Goal: Task Accomplishment & Management: Complete application form

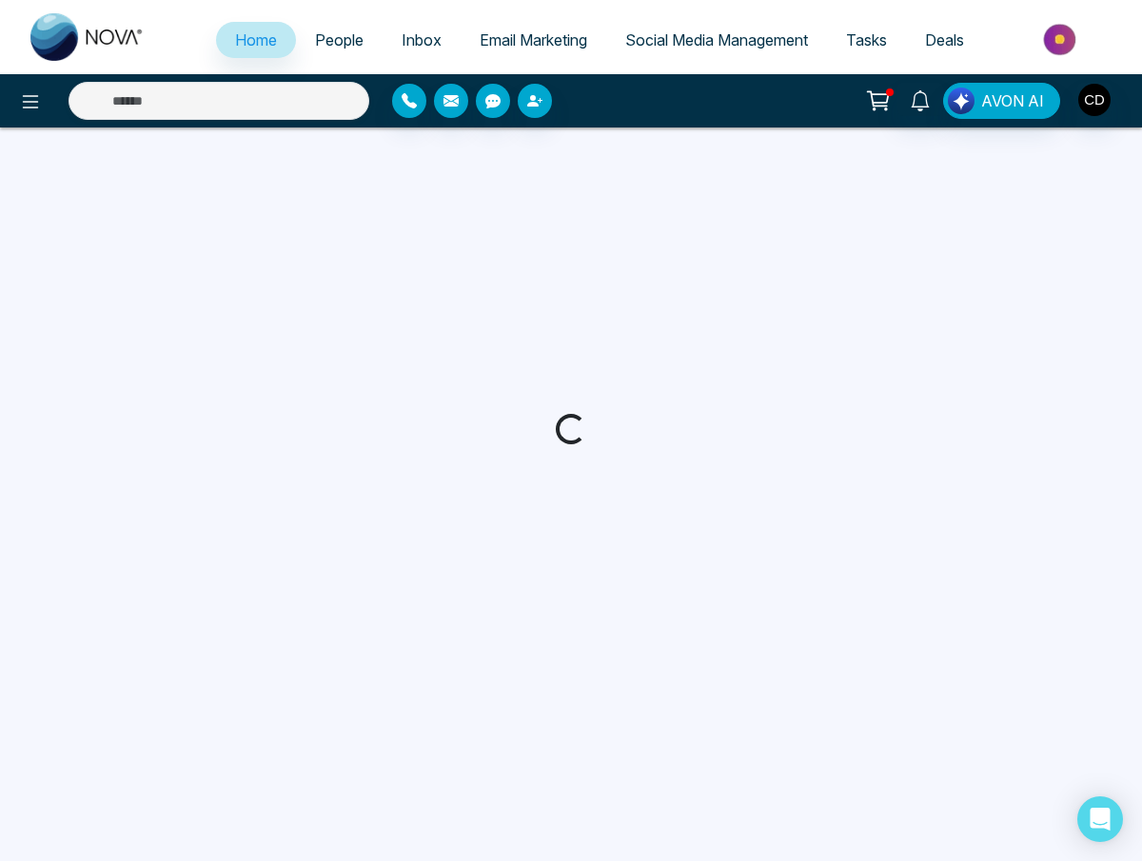
select select "*"
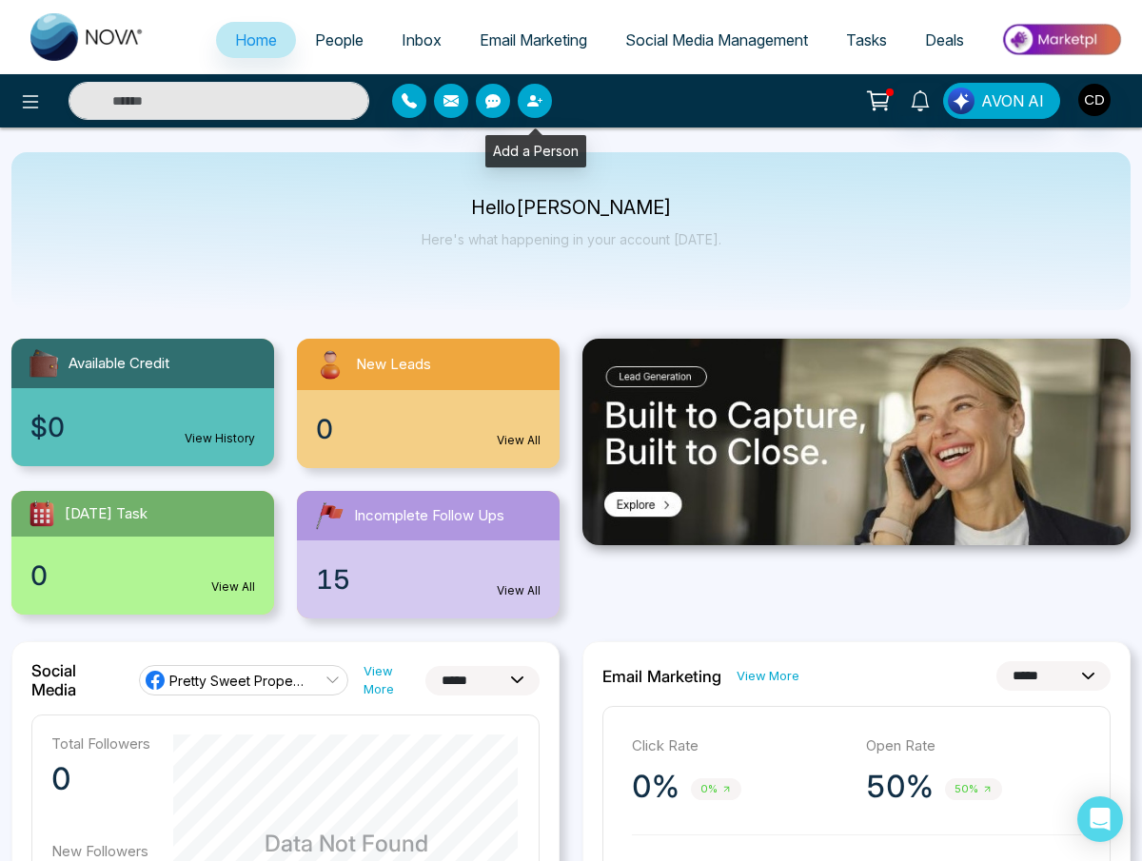
click at [532, 100] on icon "button" at bounding box center [532, 100] width 11 height 11
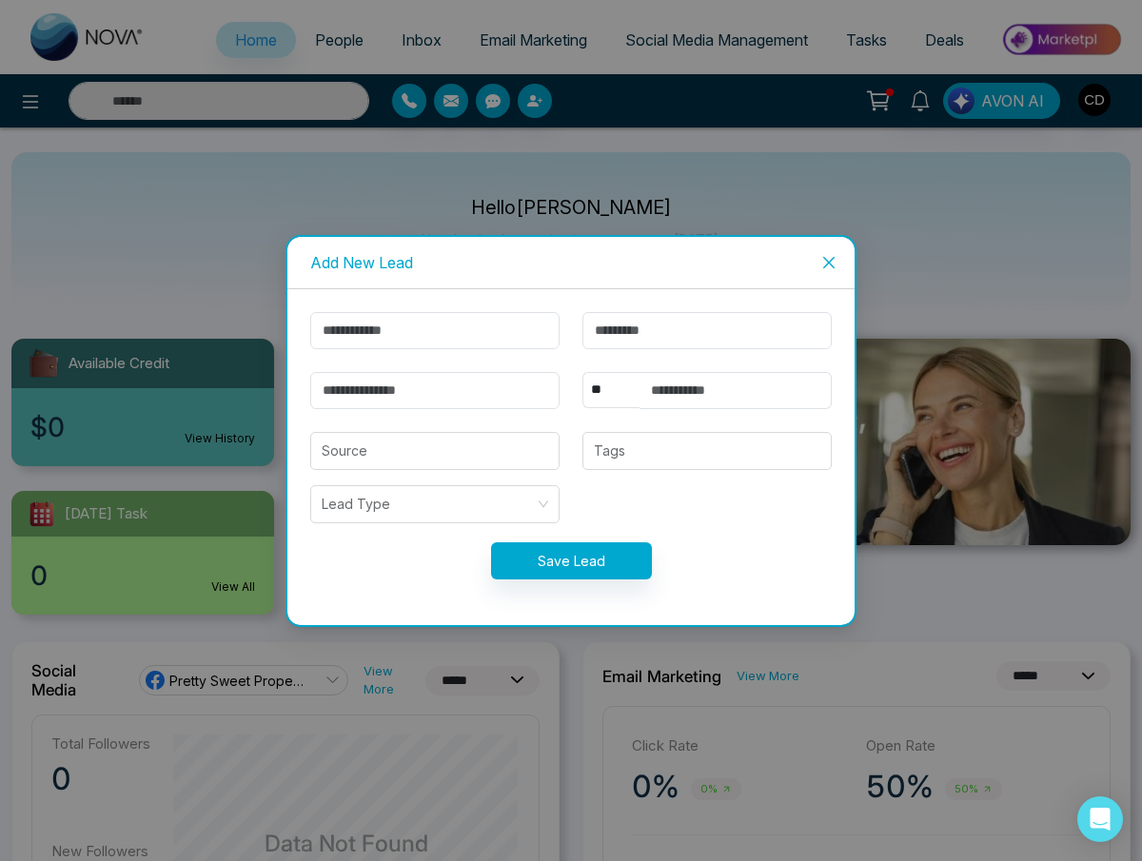
click at [827, 250] on span "Close" at bounding box center [828, 262] width 51 height 51
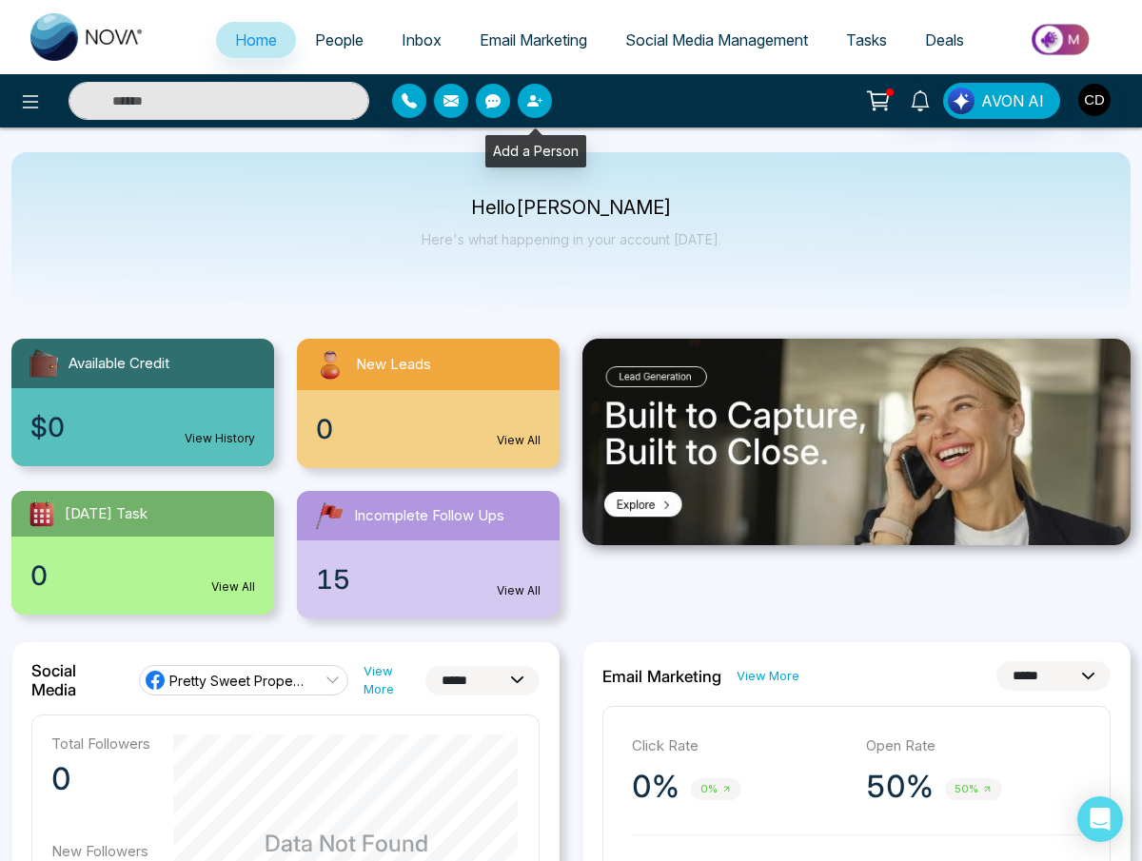
click at [537, 100] on icon "button" at bounding box center [534, 100] width 15 height 15
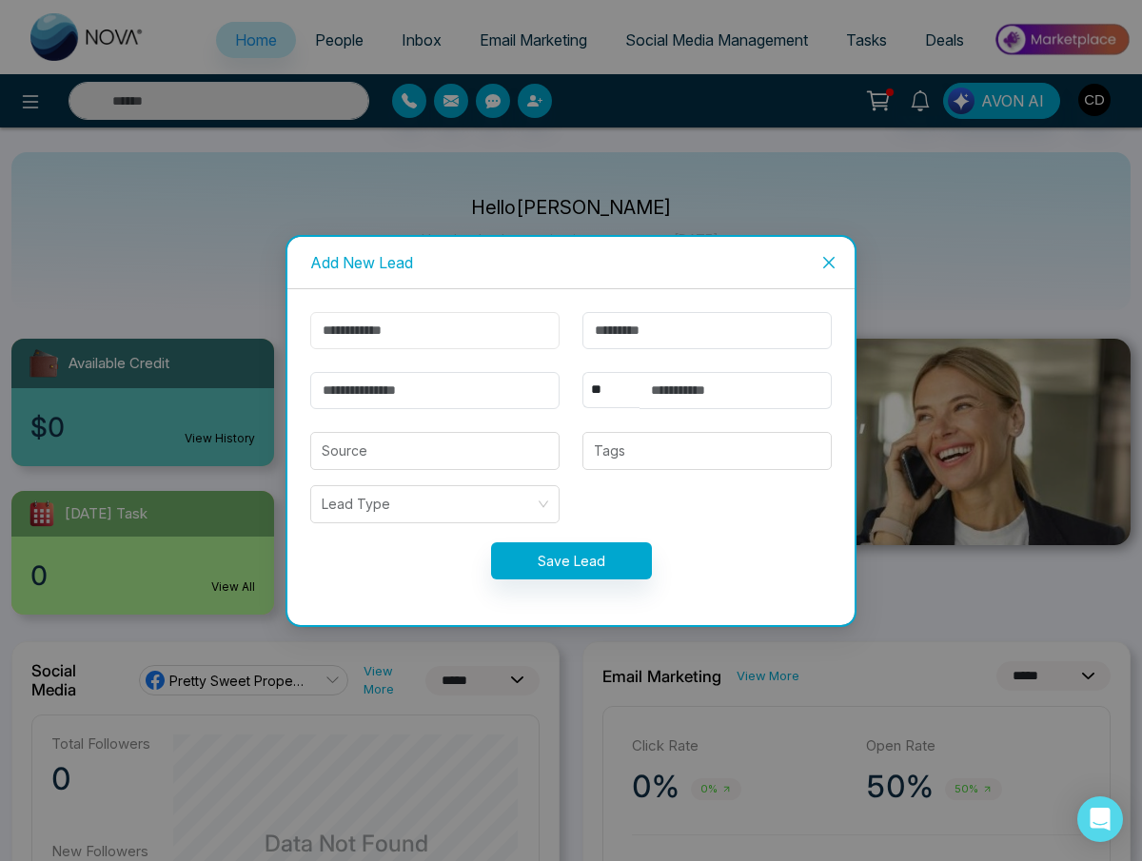
click at [461, 317] on input "text" at bounding box center [434, 330] width 249 height 37
type input "******"
paste input "**********"
type input "**********"
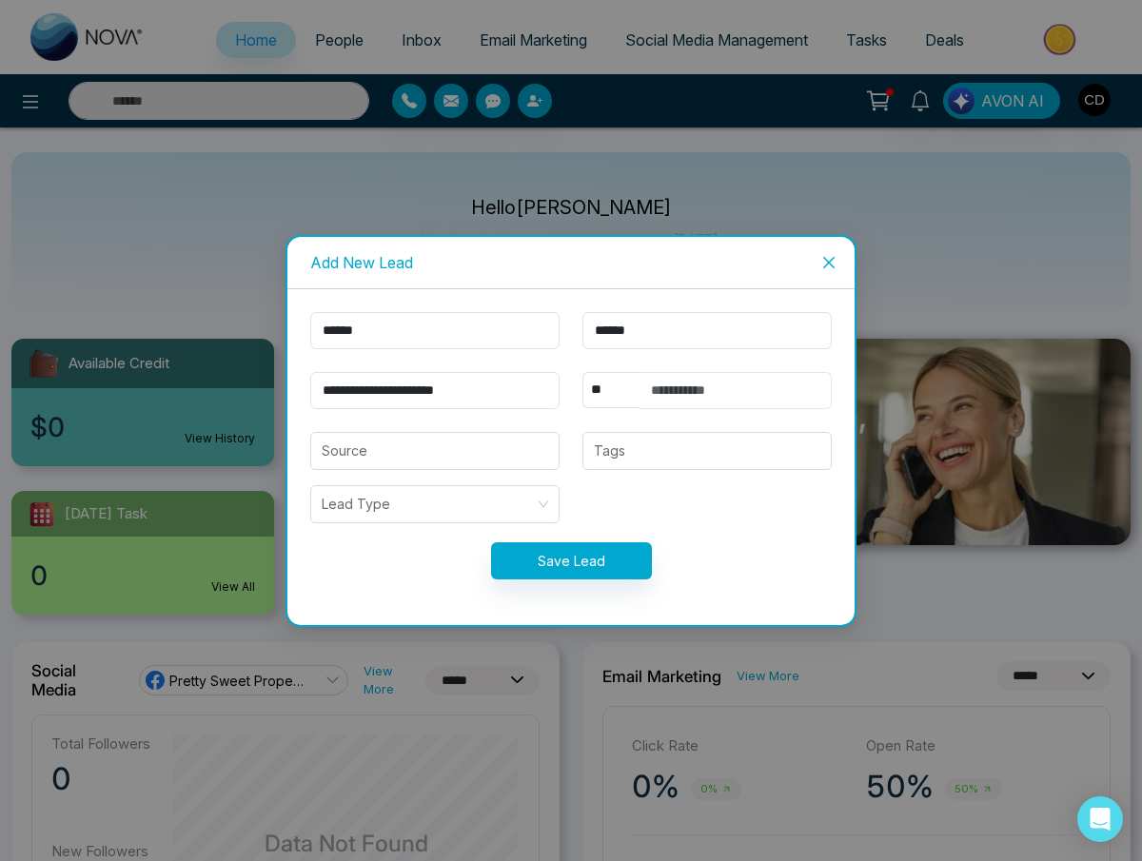
click at [704, 387] on input "text" at bounding box center [735, 390] width 192 height 37
paste input "**********"
click at [674, 388] on input "**********" at bounding box center [735, 390] width 192 height 37
click at [651, 453] on div at bounding box center [707, 451] width 238 height 23
type input "**********"
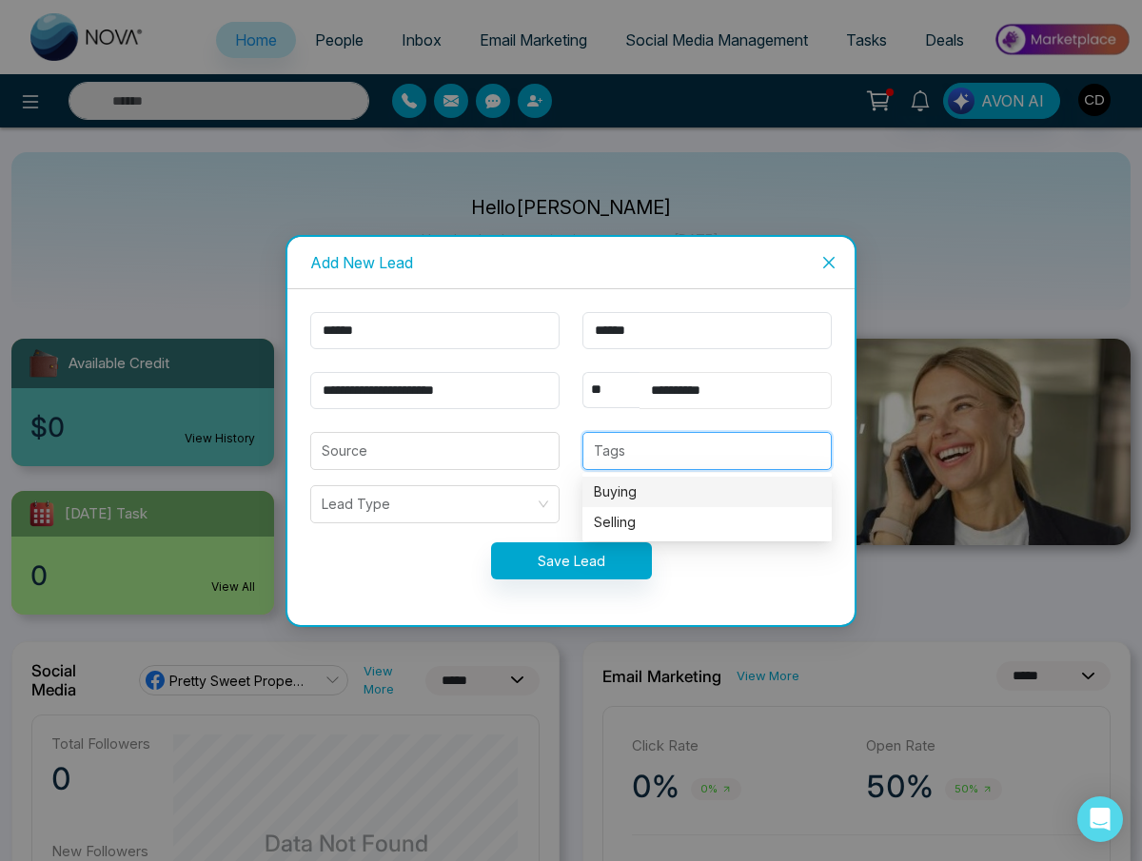
click at [646, 391] on input "**********" at bounding box center [735, 390] width 192 height 37
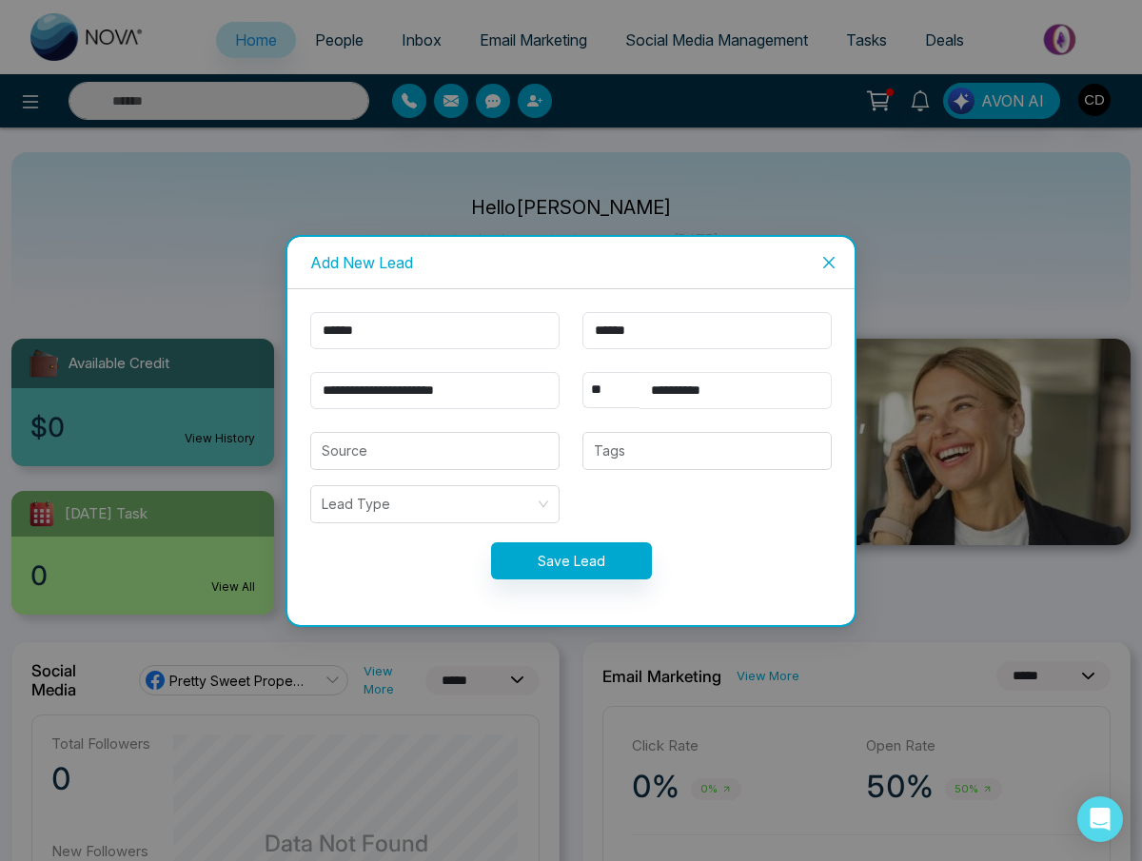
drag, startPoint x: 643, startPoint y: 389, endPoint x: 784, endPoint y: 383, distance: 140.9
click at [784, 384] on input "**********" at bounding box center [735, 390] width 192 height 37
type input "**********"
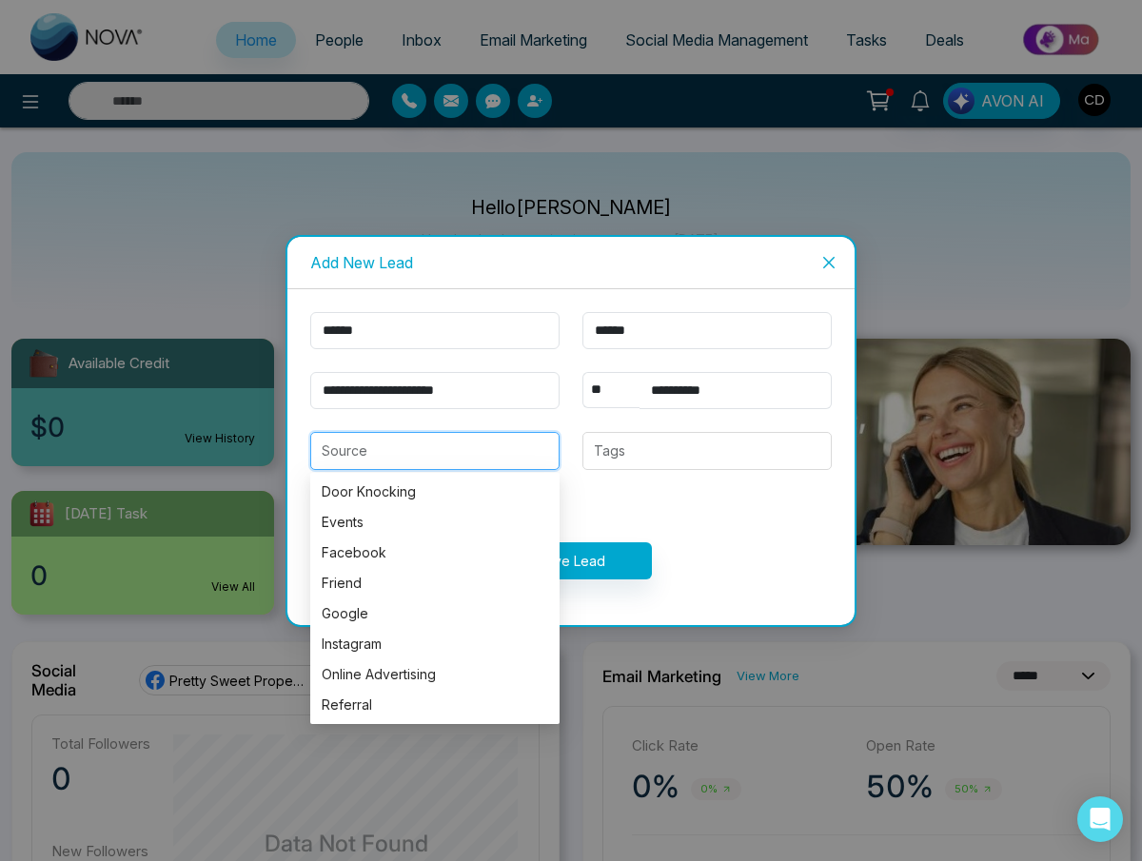
click at [483, 466] on input "search" at bounding box center [435, 451] width 226 height 36
click at [436, 582] on div "Friend" at bounding box center [435, 583] width 226 height 21
type input "******"
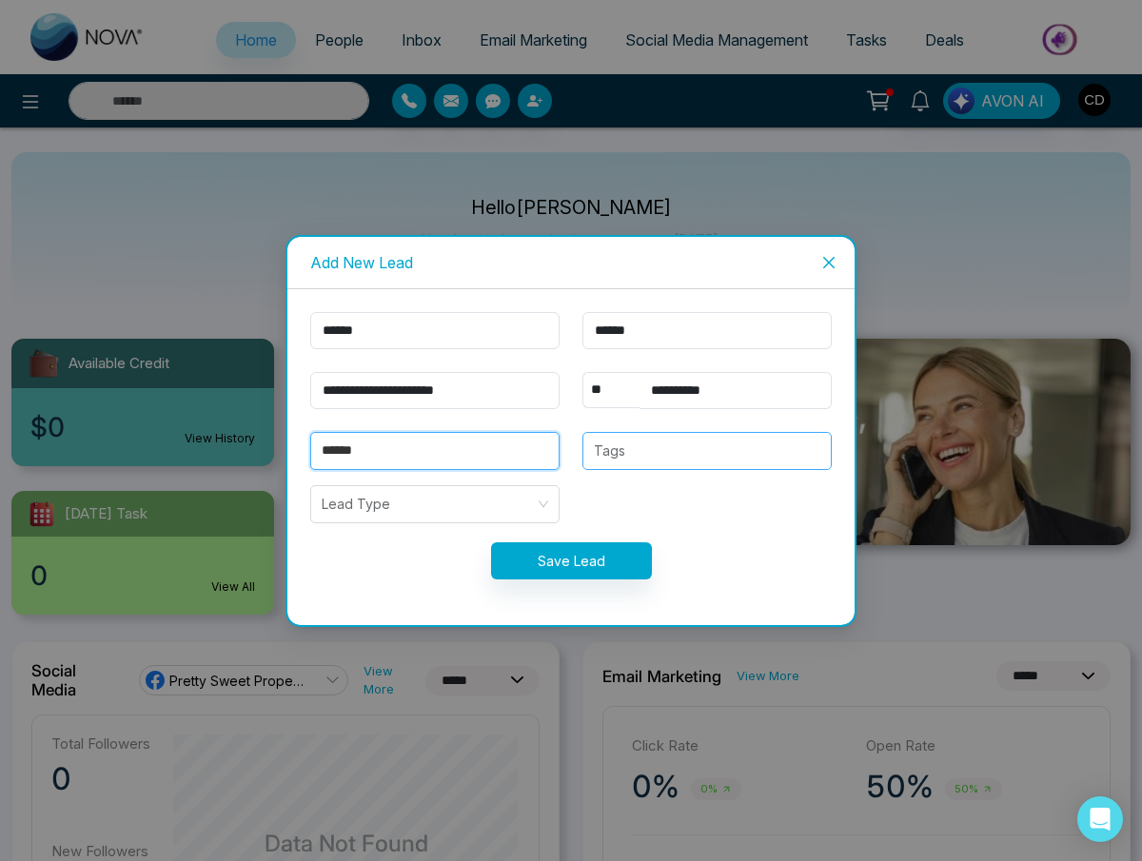
click at [647, 458] on div at bounding box center [707, 451] width 238 height 23
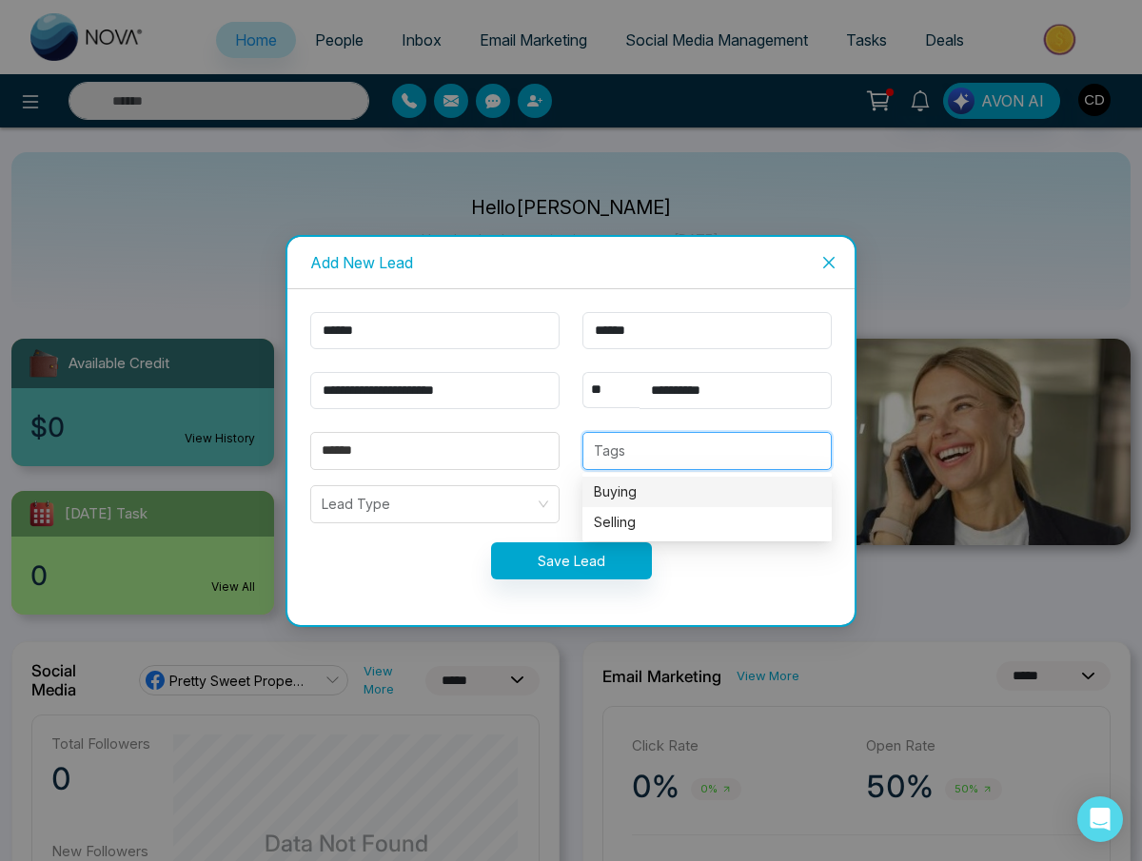
click at [632, 492] on div "Buying" at bounding box center [707, 491] width 226 height 21
click at [672, 452] on div "Buying + 0 ..." at bounding box center [707, 451] width 238 height 27
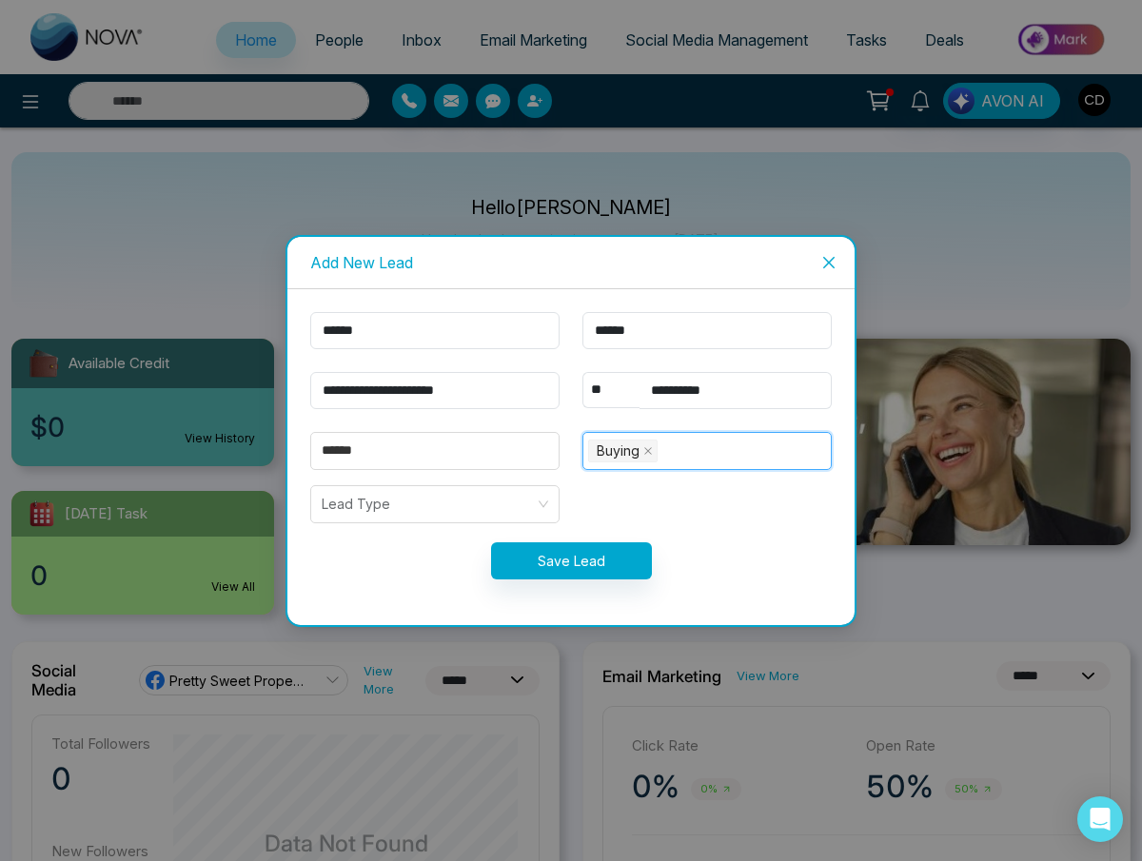
click at [687, 452] on div "Buying + 0 ..." at bounding box center [707, 451] width 238 height 27
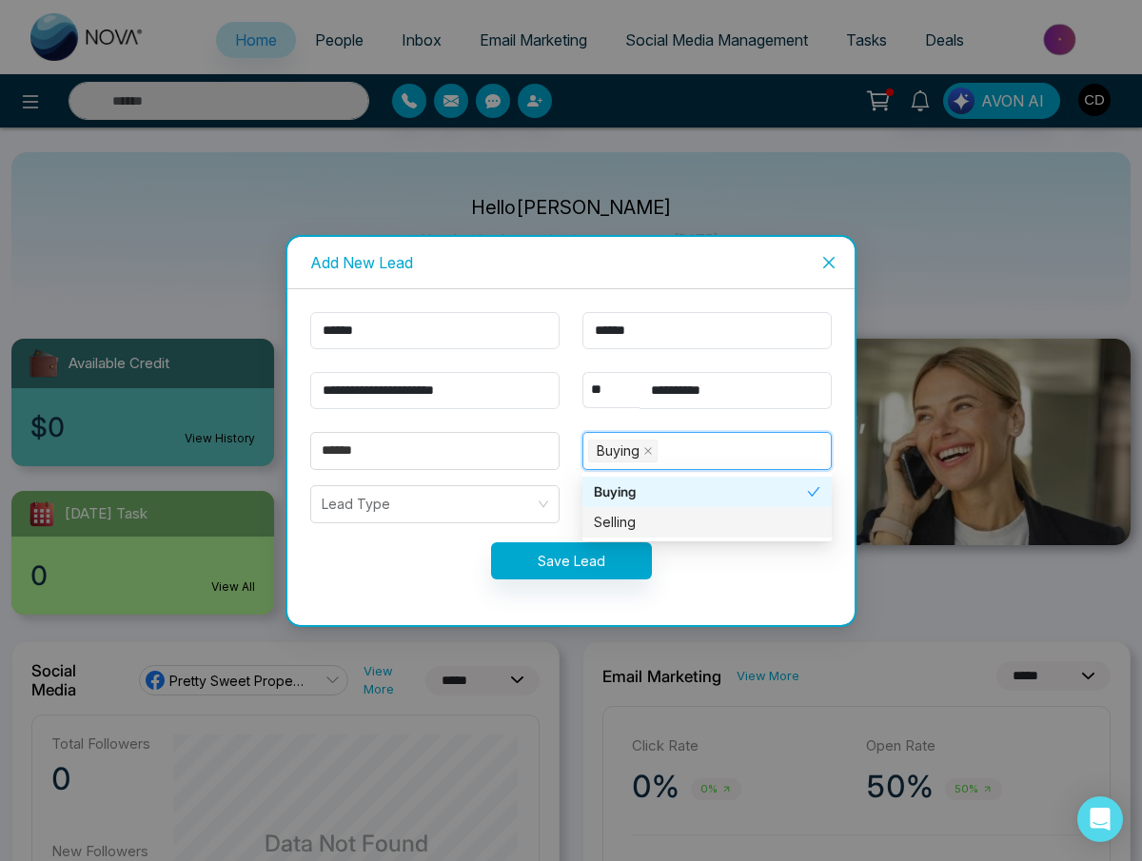
click at [622, 522] on div "Selling" at bounding box center [707, 522] width 226 height 21
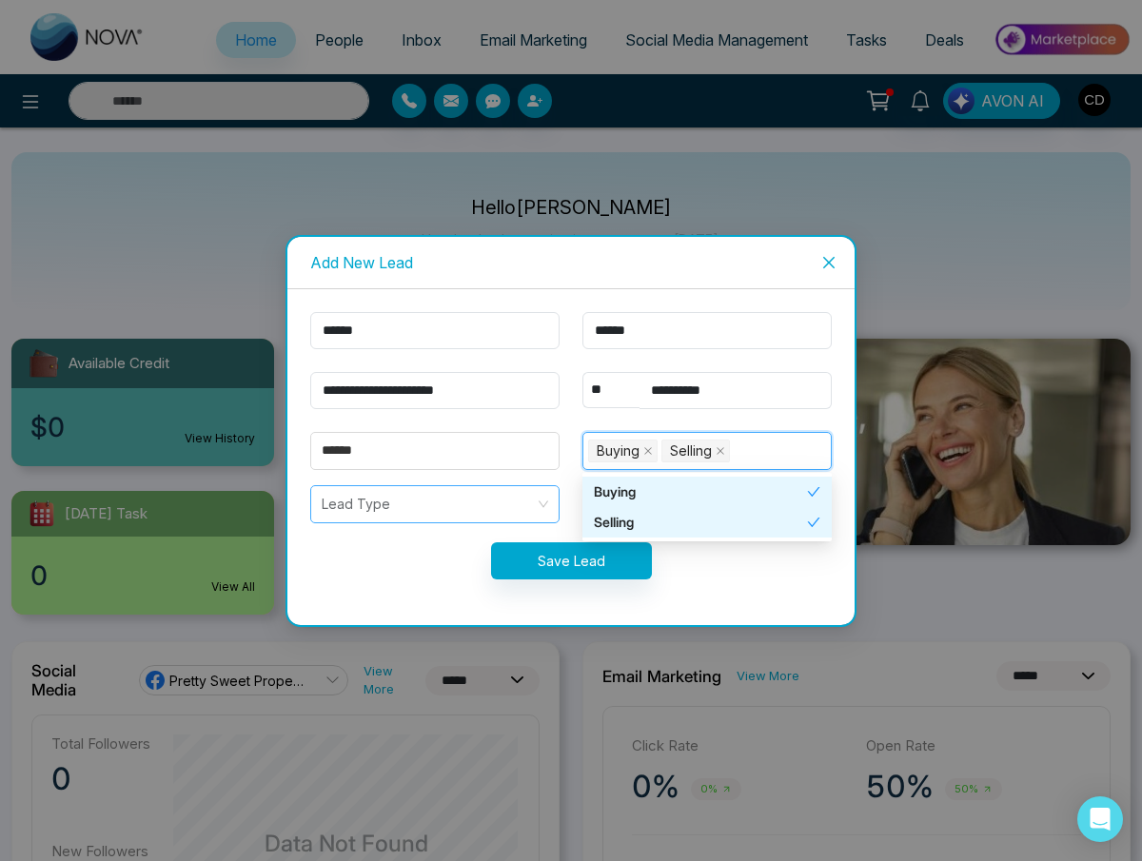
click at [539, 499] on div "Lead Type" at bounding box center [434, 504] width 249 height 38
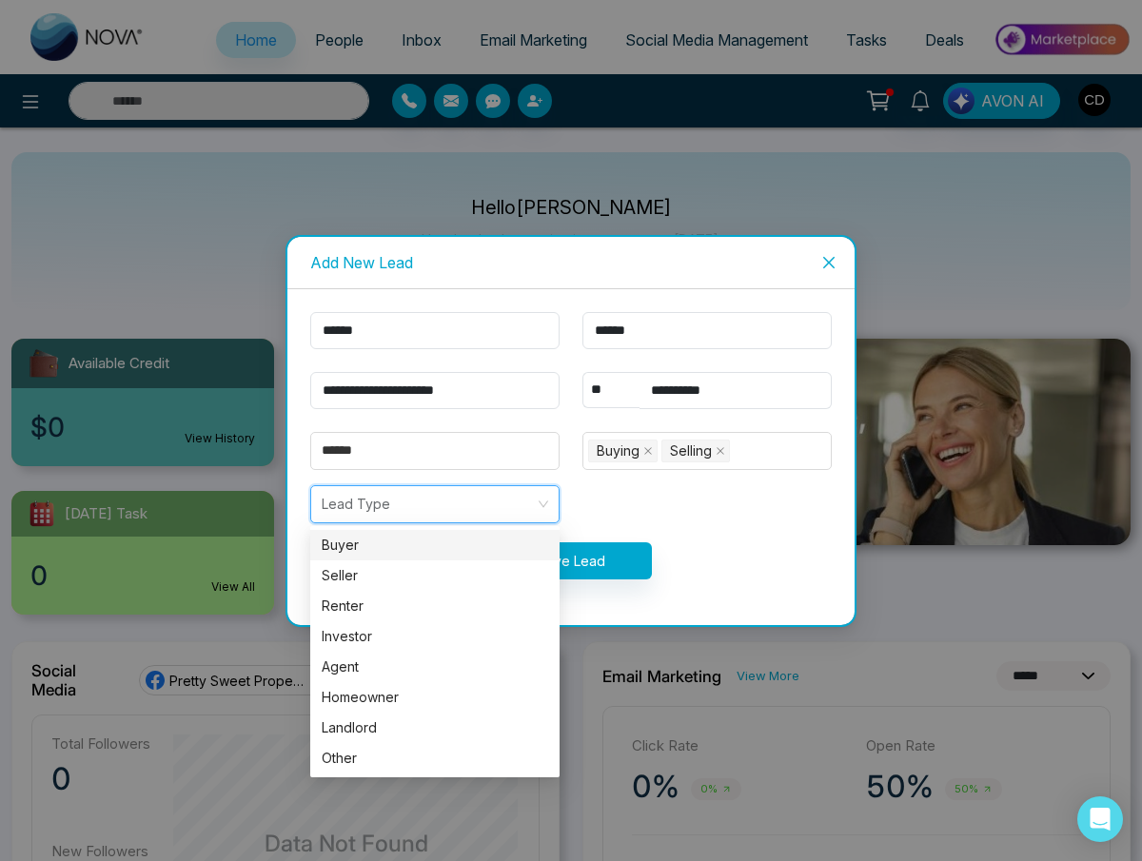
click at [500, 542] on div "Buyer" at bounding box center [435, 545] width 226 height 21
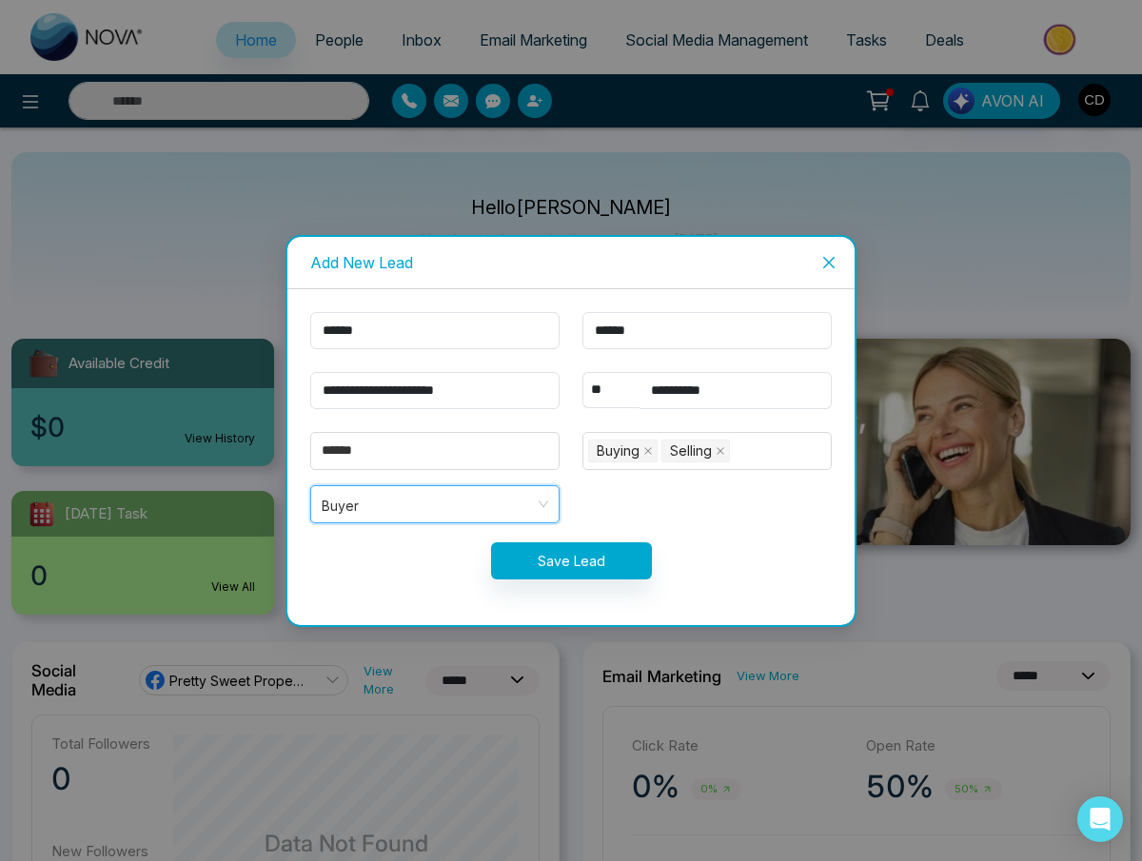
click at [492, 505] on span "Buyer" at bounding box center [435, 504] width 226 height 25
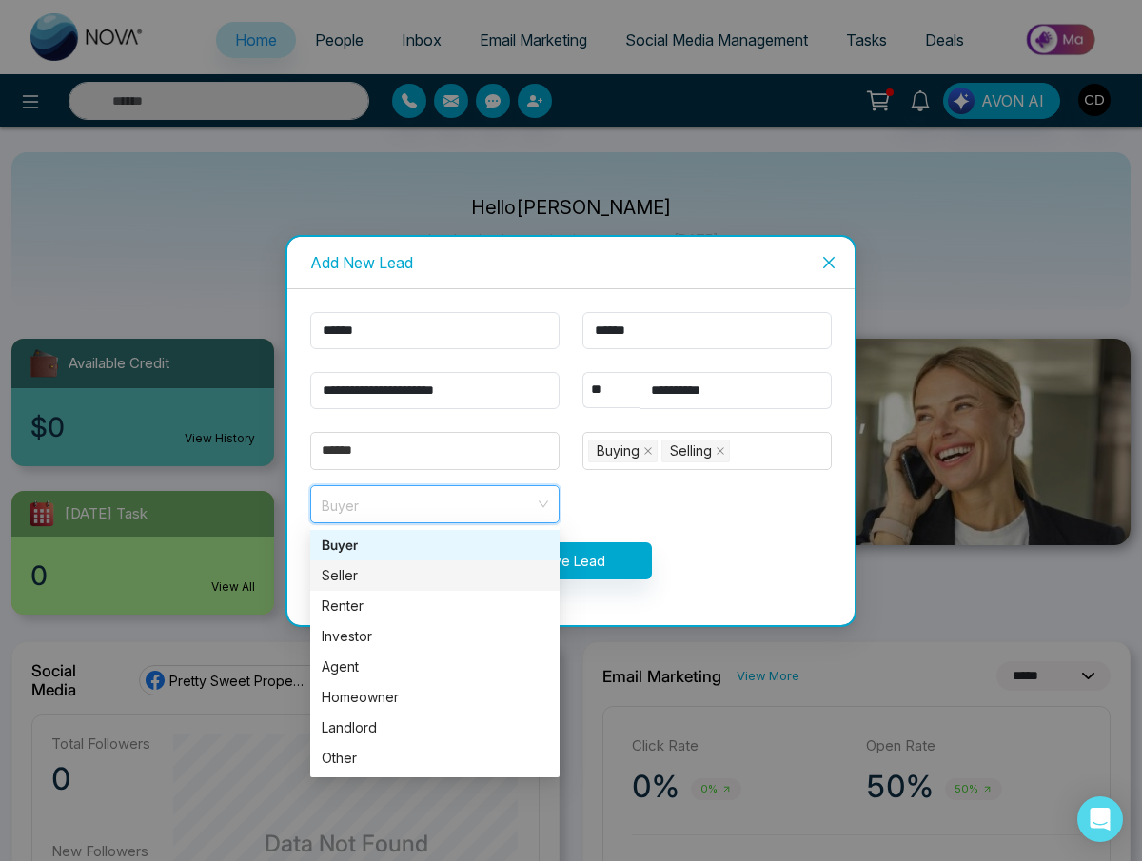
click at [463, 573] on div "Seller" at bounding box center [435, 575] width 226 height 21
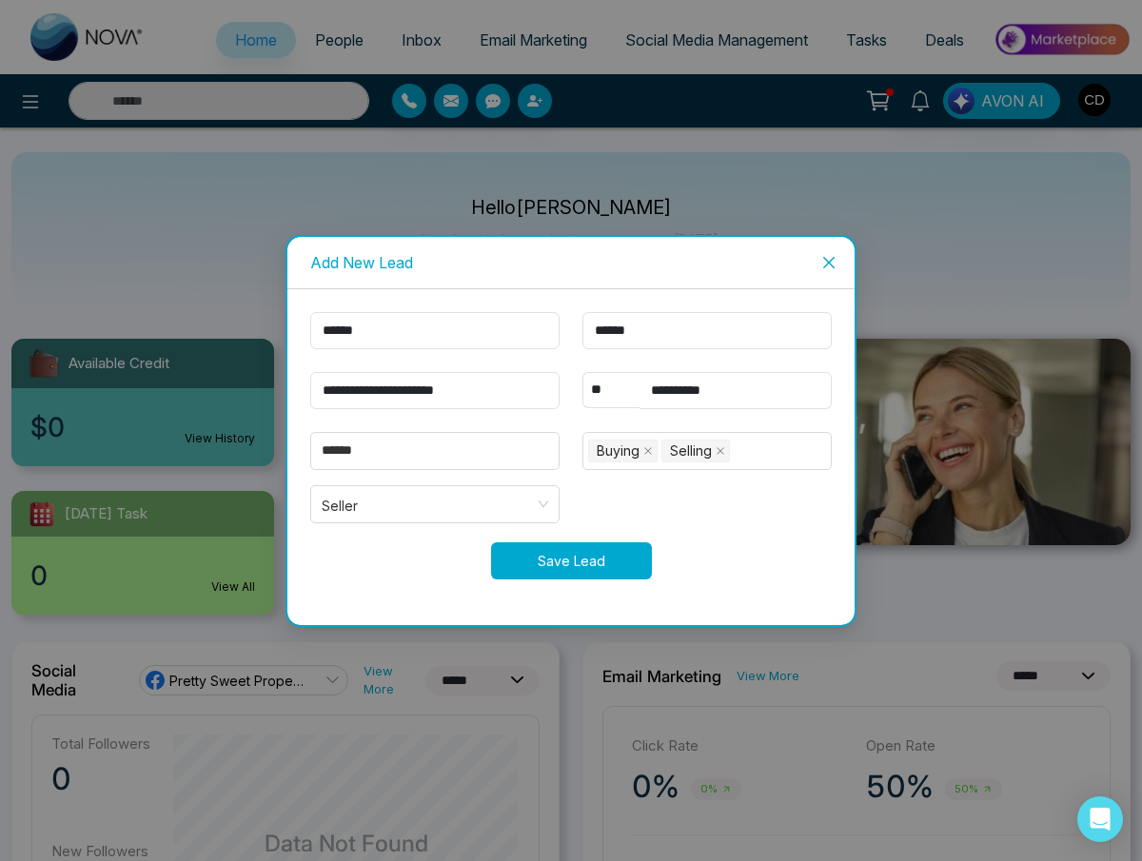
click at [574, 557] on button "Save Lead" at bounding box center [571, 560] width 161 height 37
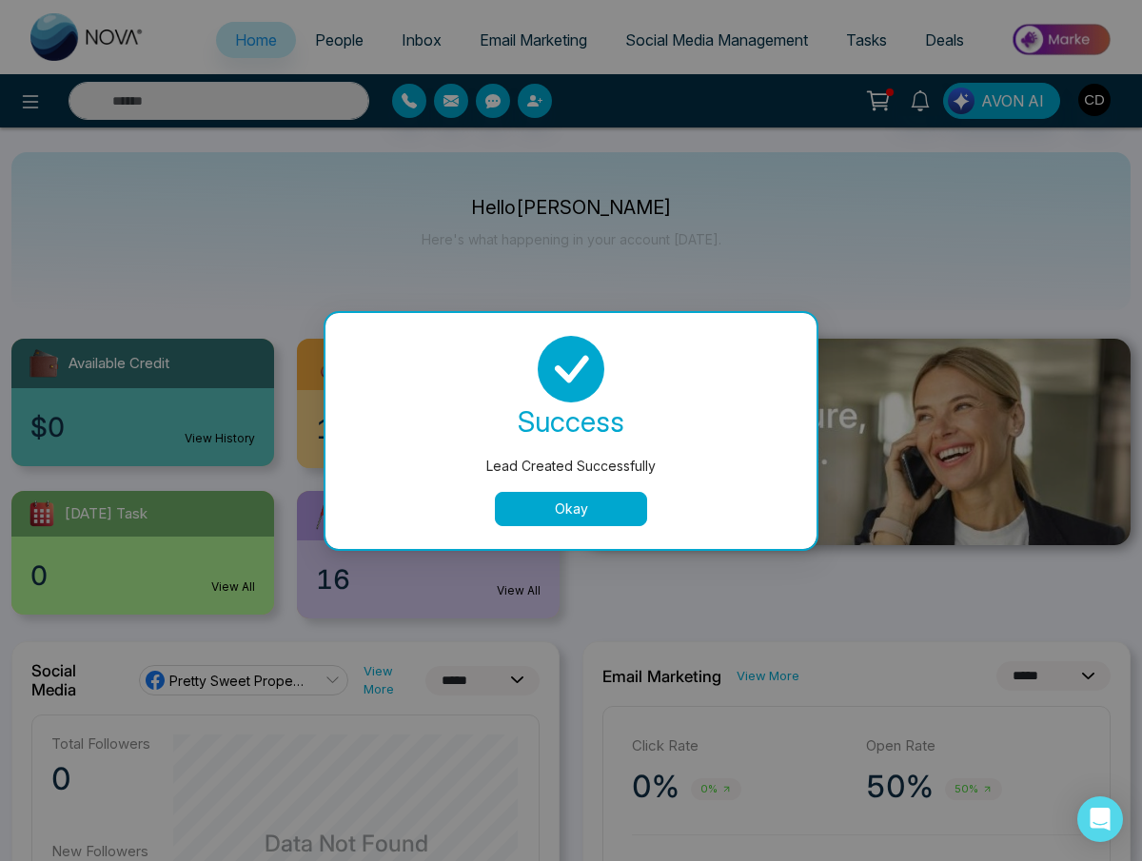
click at [577, 511] on button "Okay" at bounding box center [571, 509] width 152 height 34
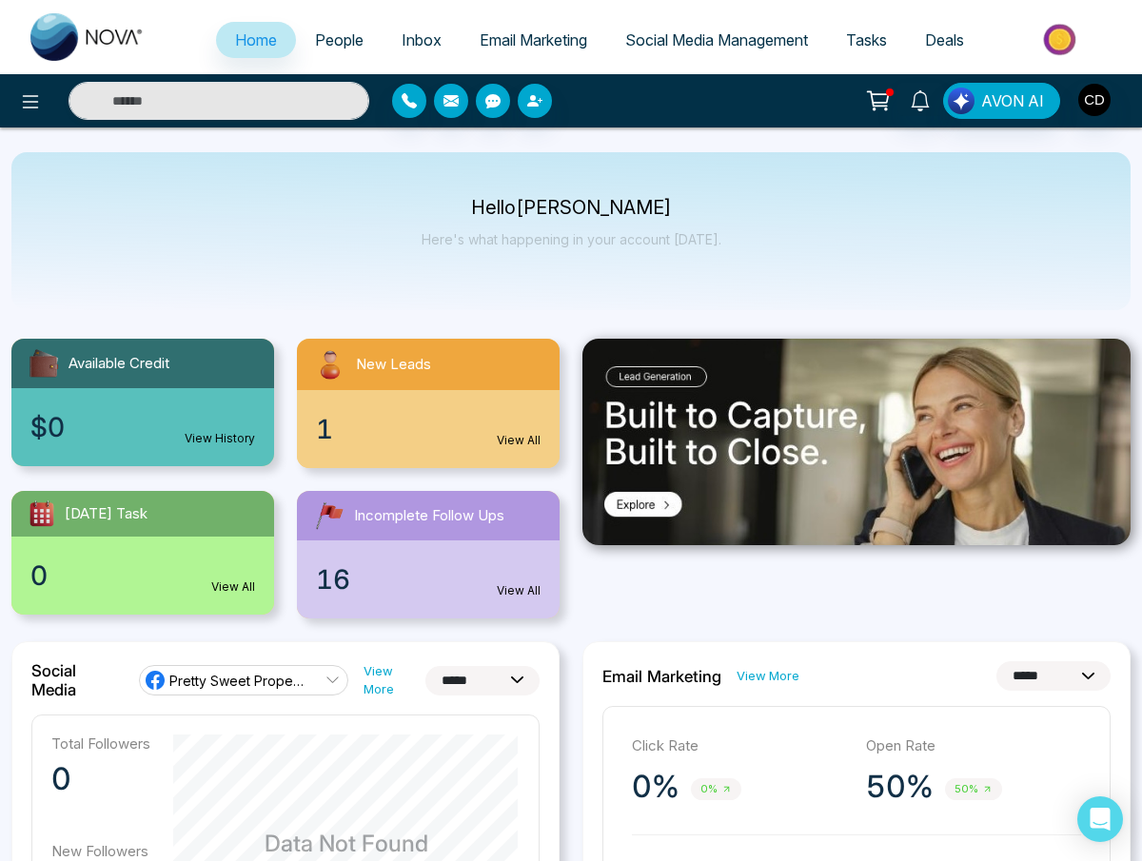
click at [325, 45] on span "People" at bounding box center [339, 39] width 49 height 19
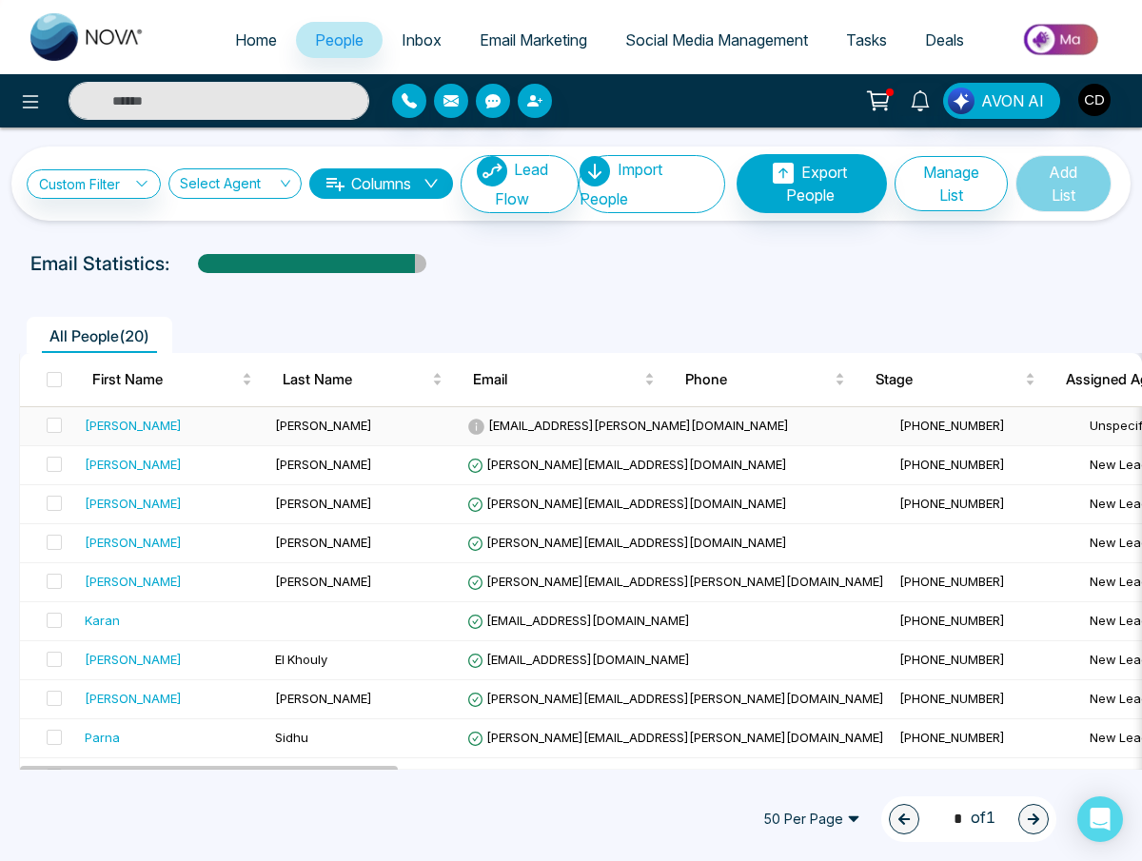
click at [553, 424] on span "[EMAIL_ADDRESS][PERSON_NAME][DOMAIN_NAME]" at bounding box center [628, 425] width 322 height 15
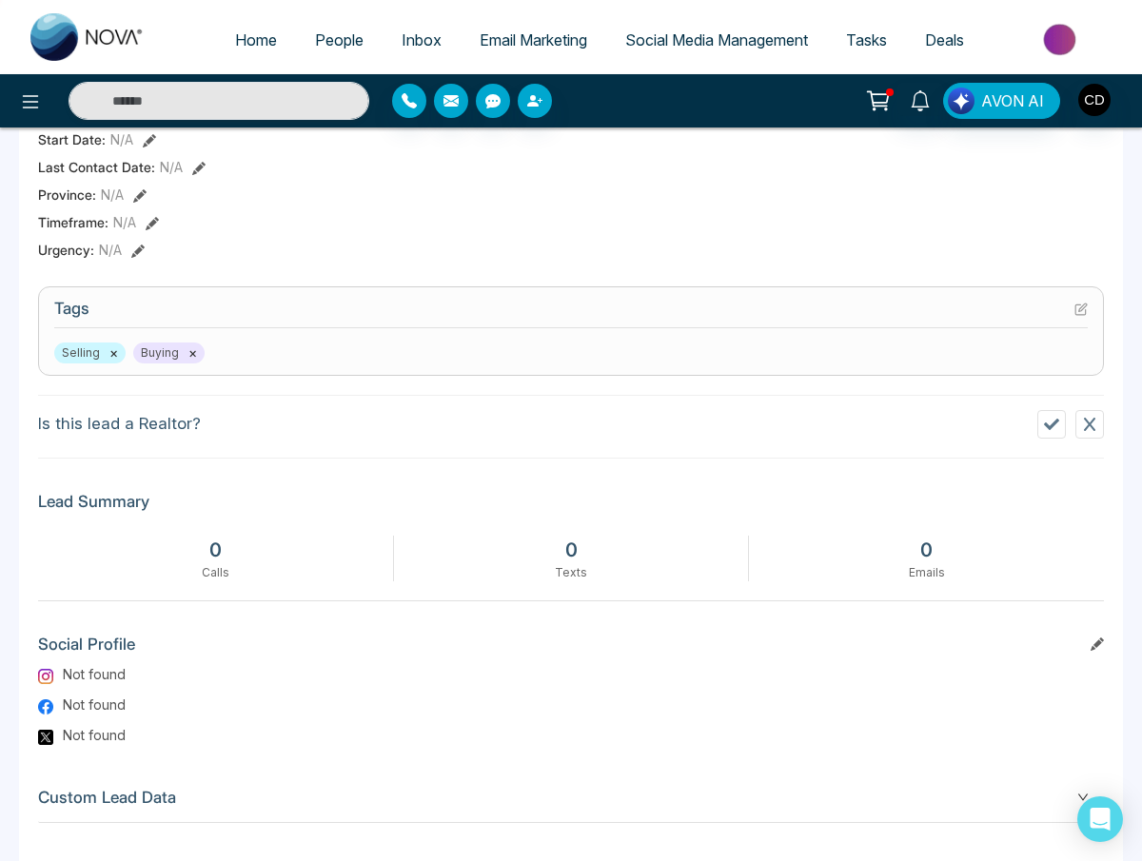
scroll to position [634, 0]
click at [1088, 422] on icon at bounding box center [1089, 426] width 11 height 13
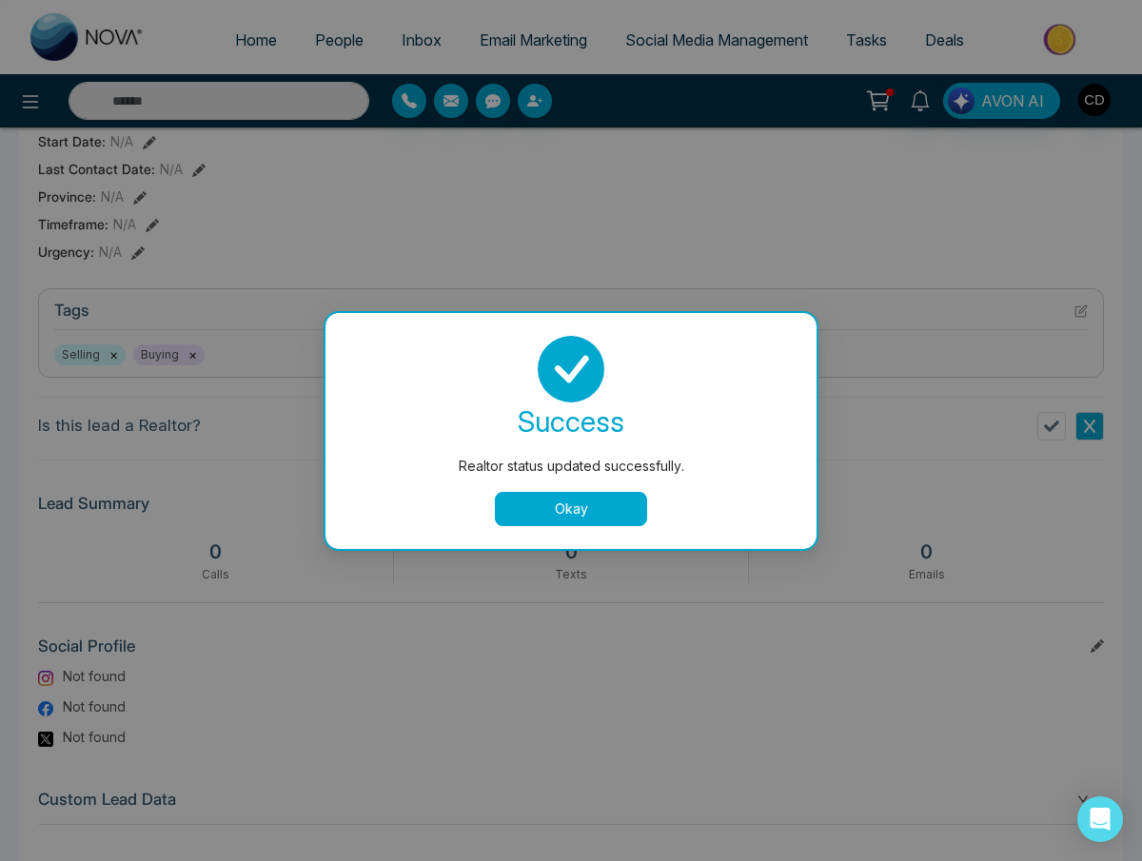
click at [597, 506] on button "Okay" at bounding box center [571, 509] width 152 height 34
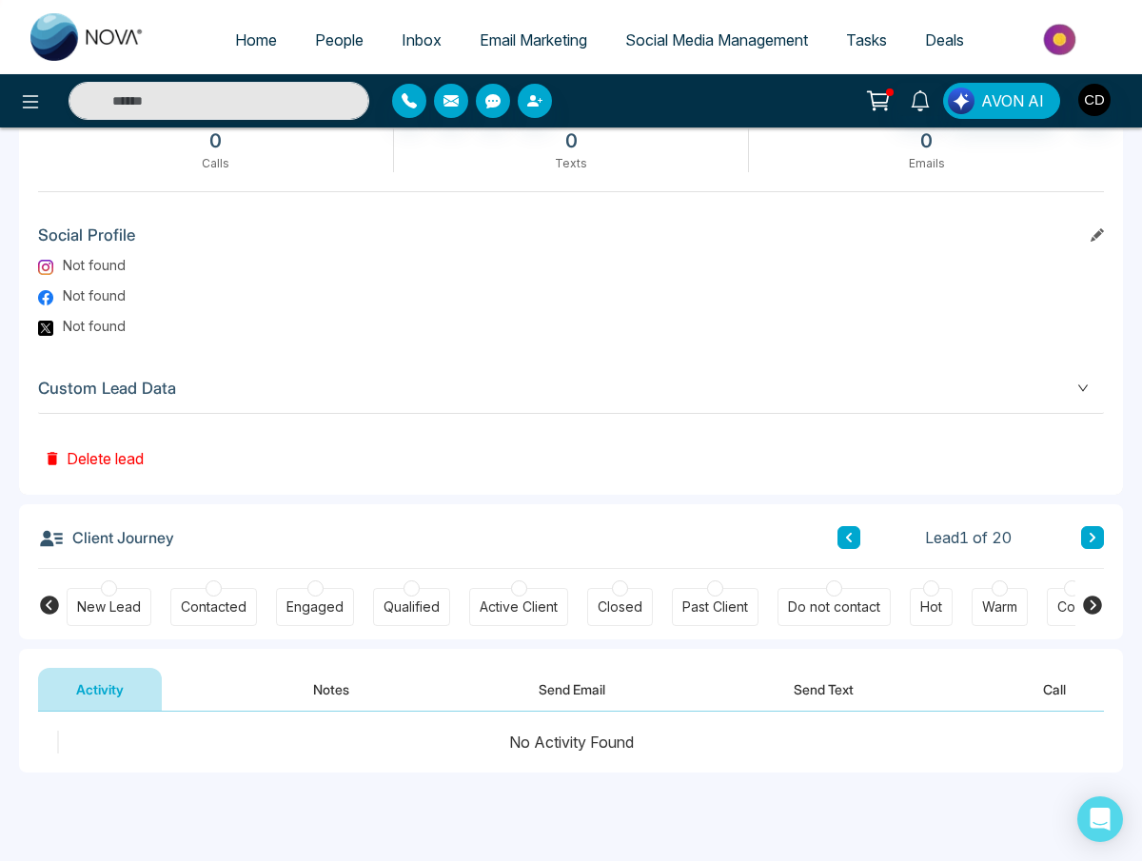
scroll to position [1049, 0]
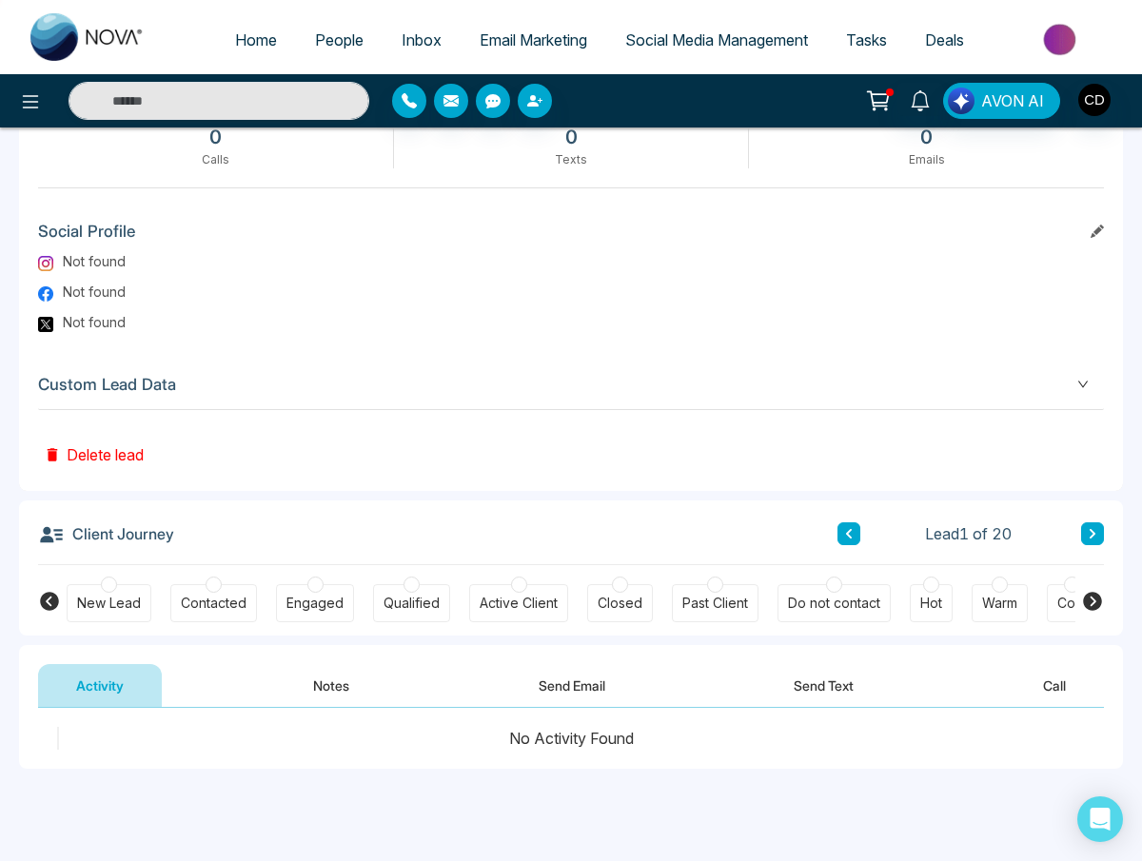
click at [105, 582] on div at bounding box center [109, 585] width 16 height 16
click at [210, 583] on div at bounding box center [214, 585] width 16 height 16
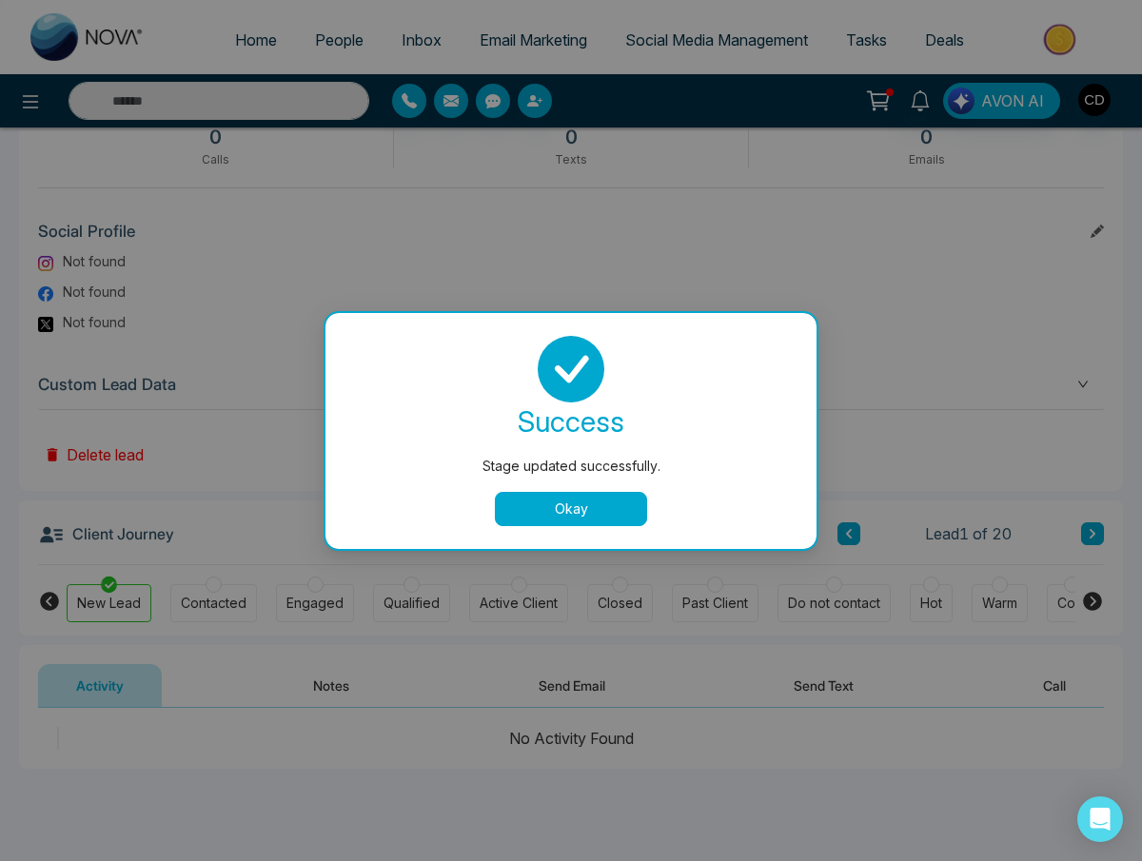
click at [598, 501] on button "Okay" at bounding box center [571, 509] width 152 height 34
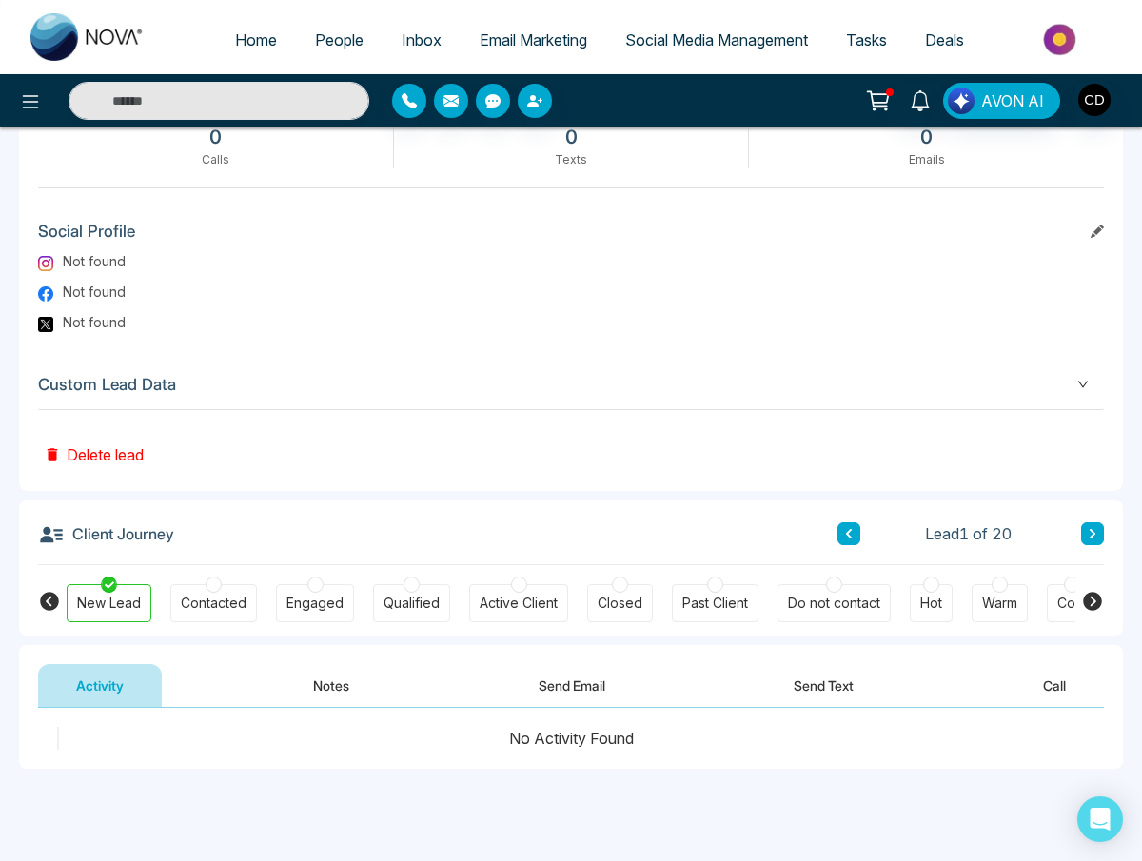
click at [212, 578] on div at bounding box center [214, 585] width 16 height 16
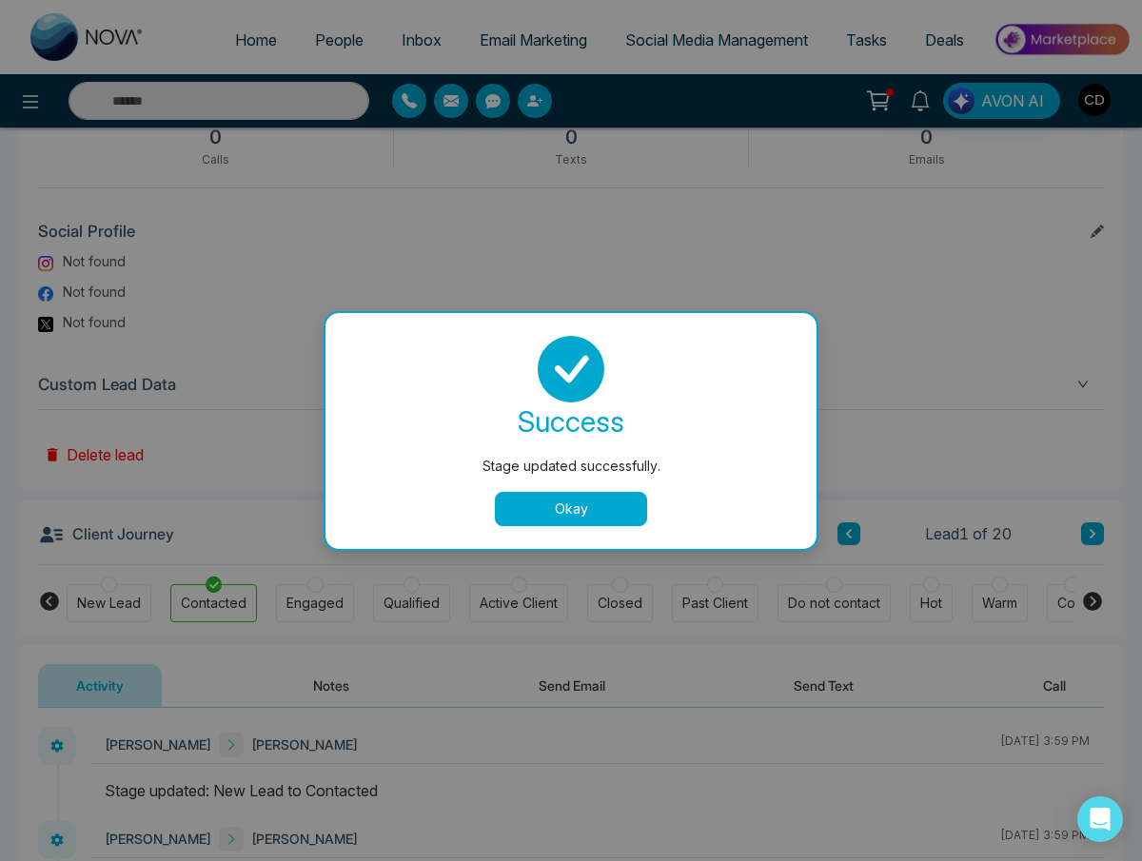
click at [587, 499] on button "Okay" at bounding box center [571, 509] width 152 height 34
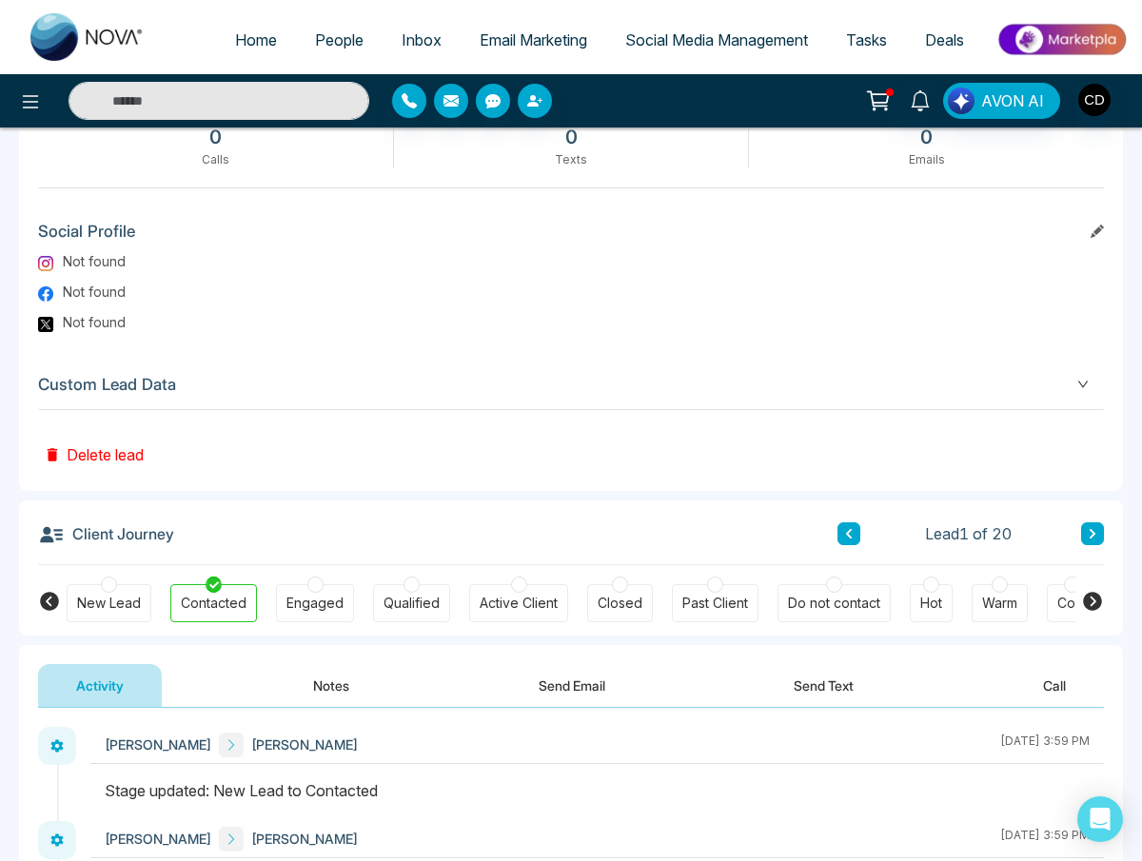
click at [314, 578] on div at bounding box center [315, 585] width 16 height 16
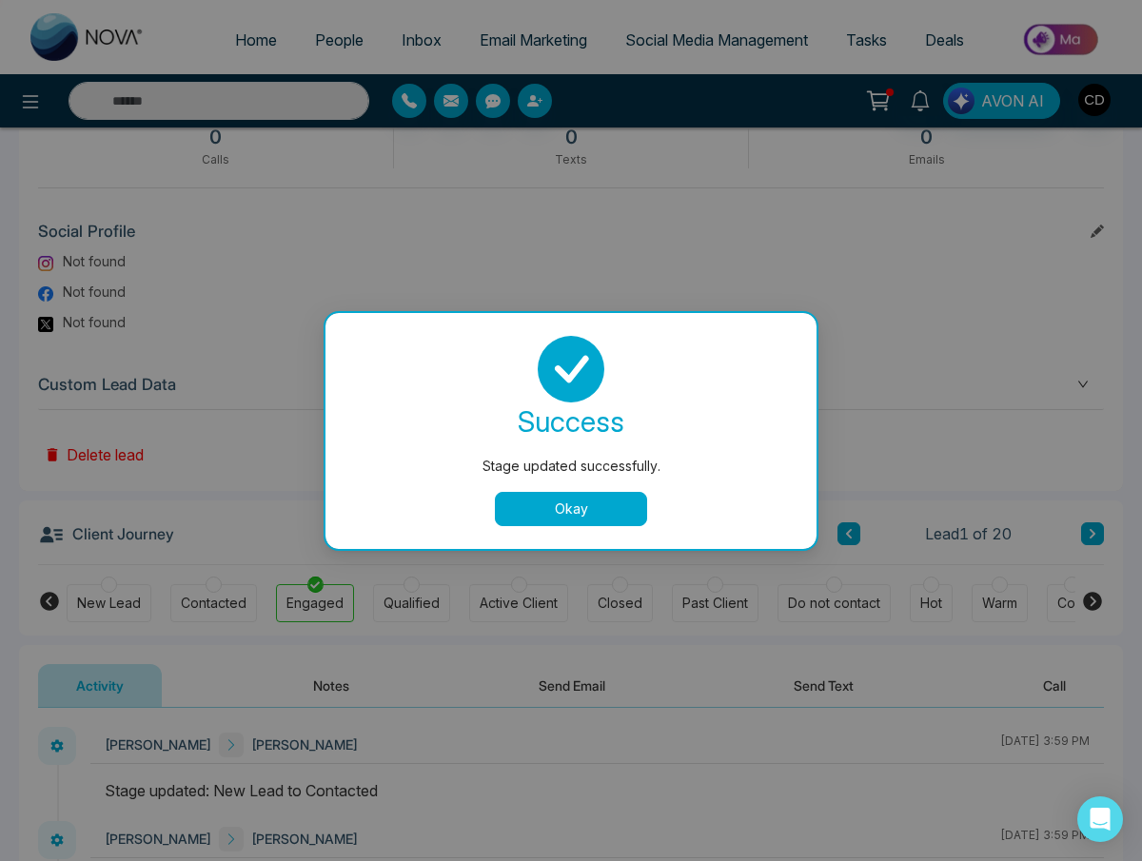
click at [564, 495] on button "Okay" at bounding box center [571, 509] width 152 height 34
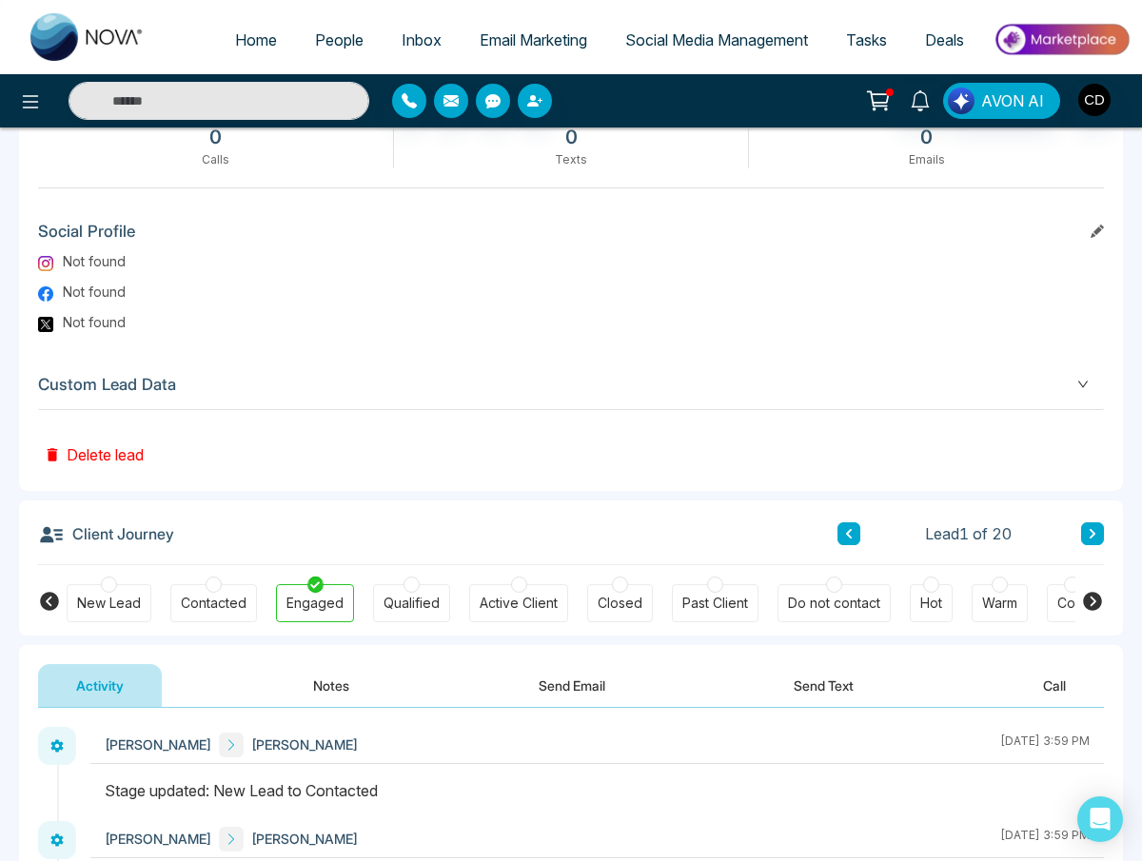
click at [412, 583] on div at bounding box center [411, 585] width 16 height 16
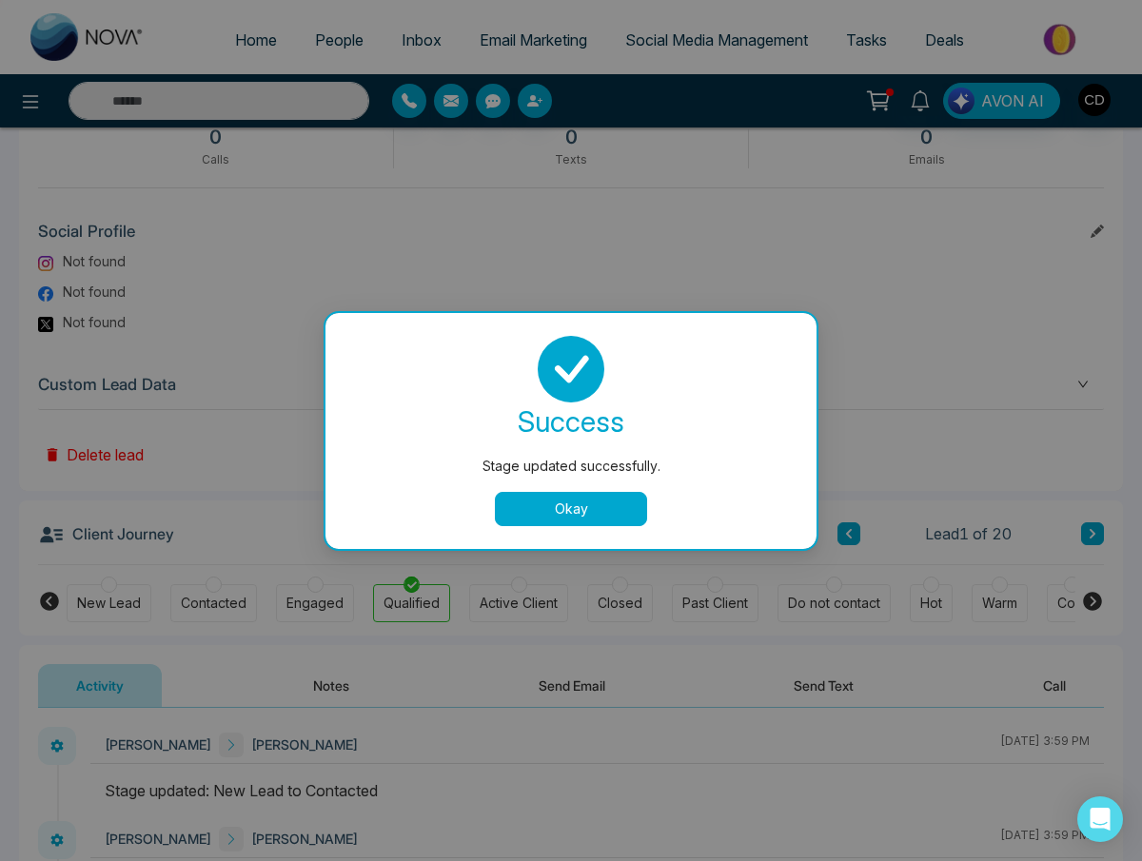
click at [575, 500] on button "Okay" at bounding box center [571, 509] width 152 height 34
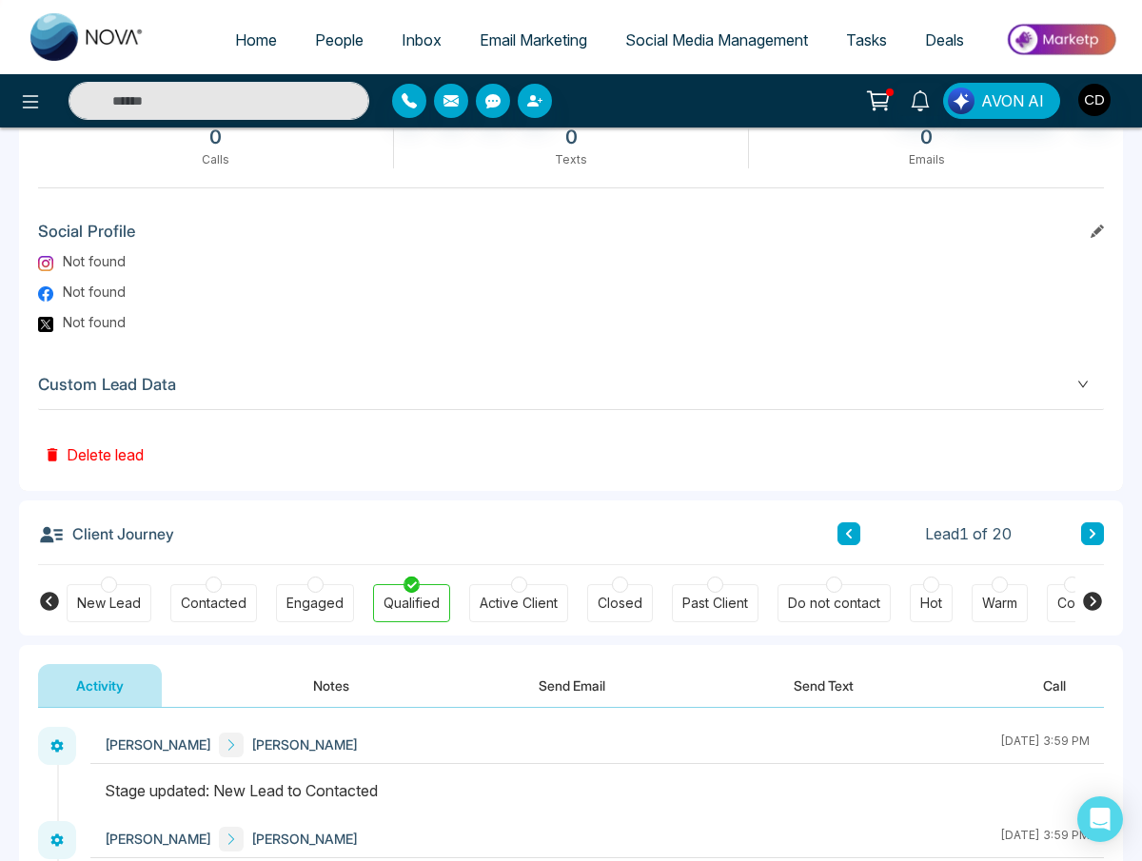
click at [518, 588] on div at bounding box center [519, 585] width 16 height 16
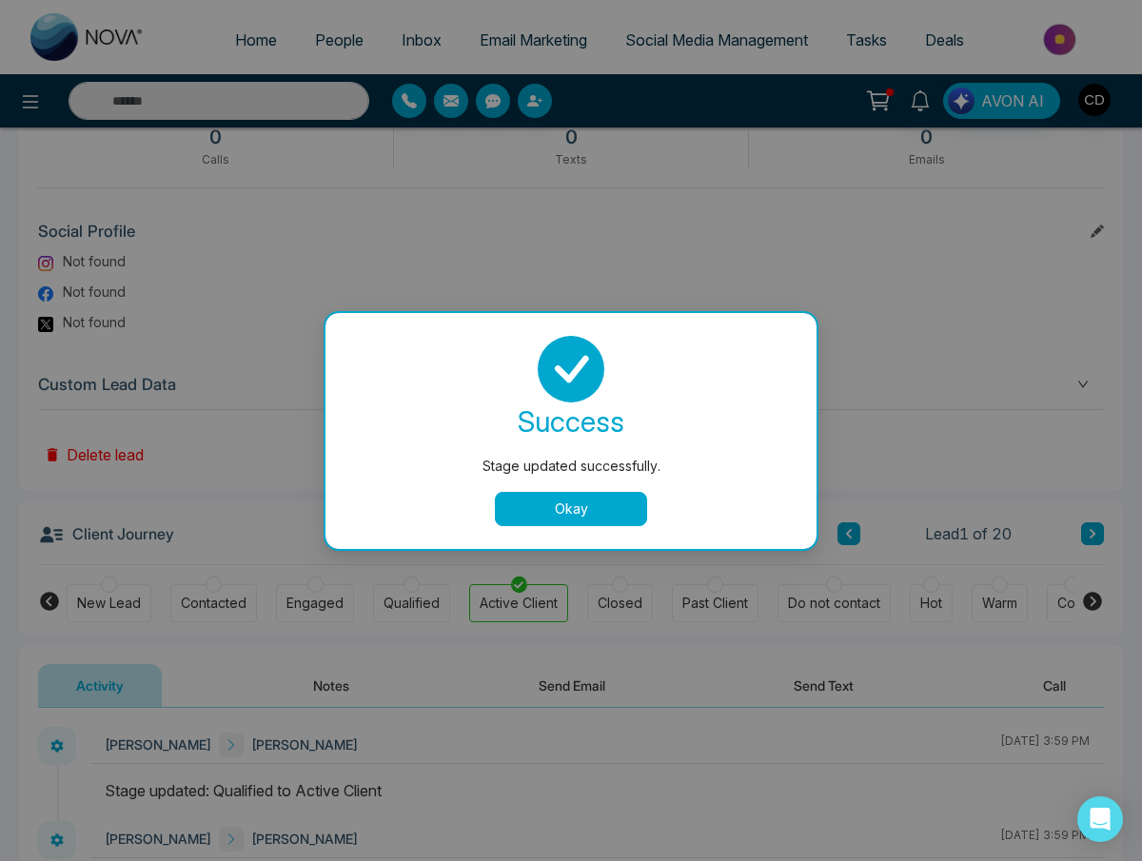
click at [557, 506] on button "Okay" at bounding box center [571, 509] width 152 height 34
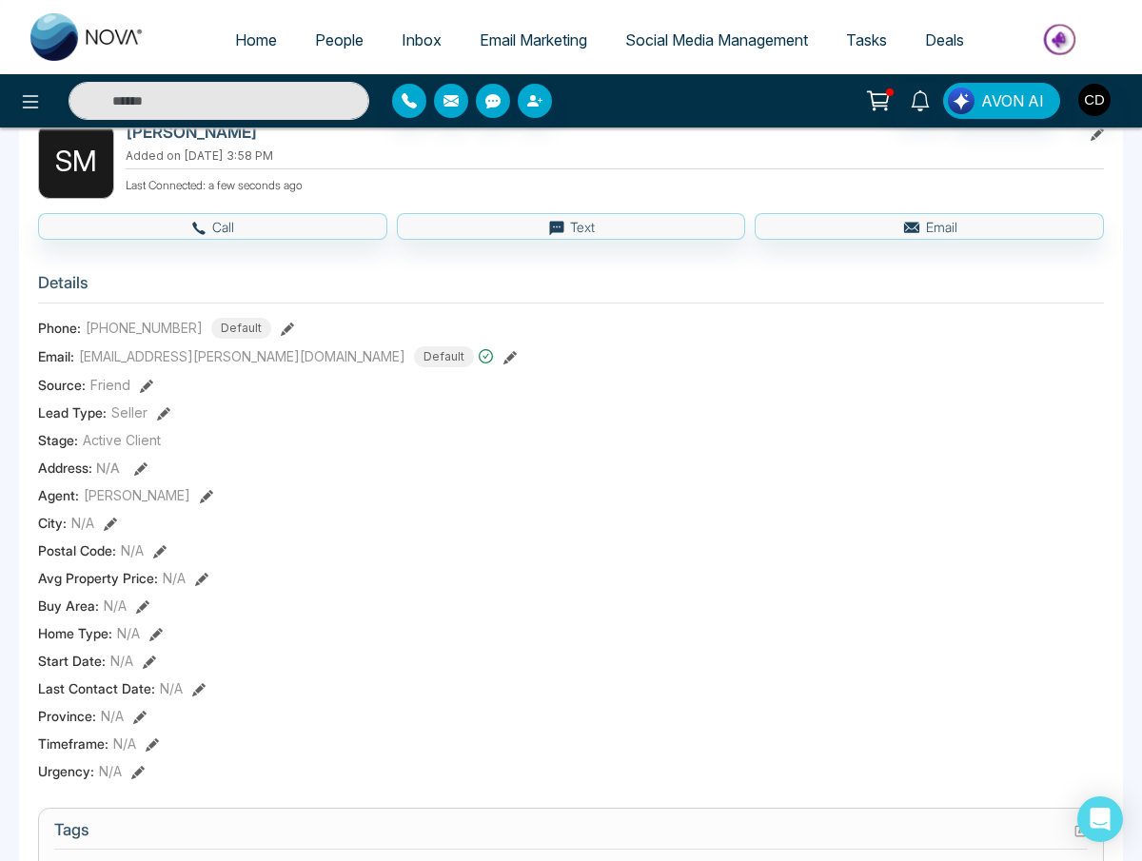
scroll to position [113, 0]
click at [136, 463] on icon at bounding box center [140, 469] width 13 height 13
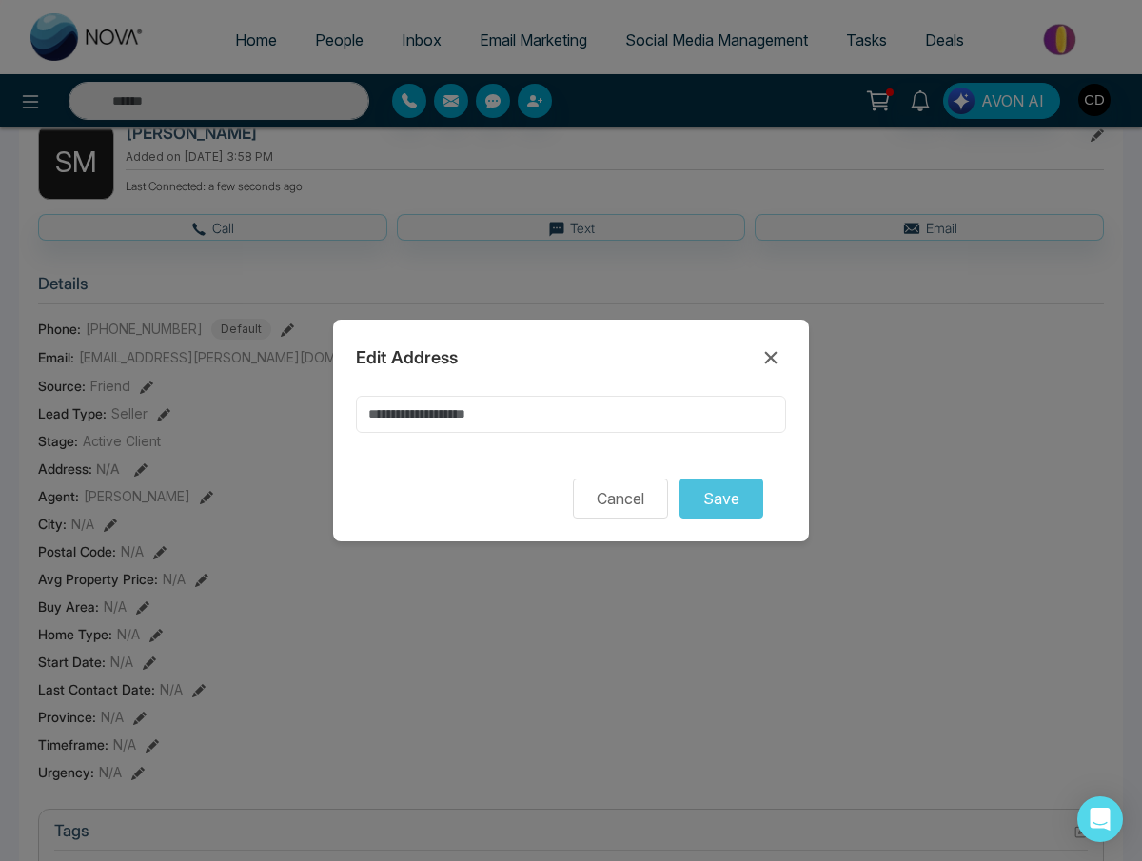
click at [467, 409] on input at bounding box center [571, 414] width 430 height 37
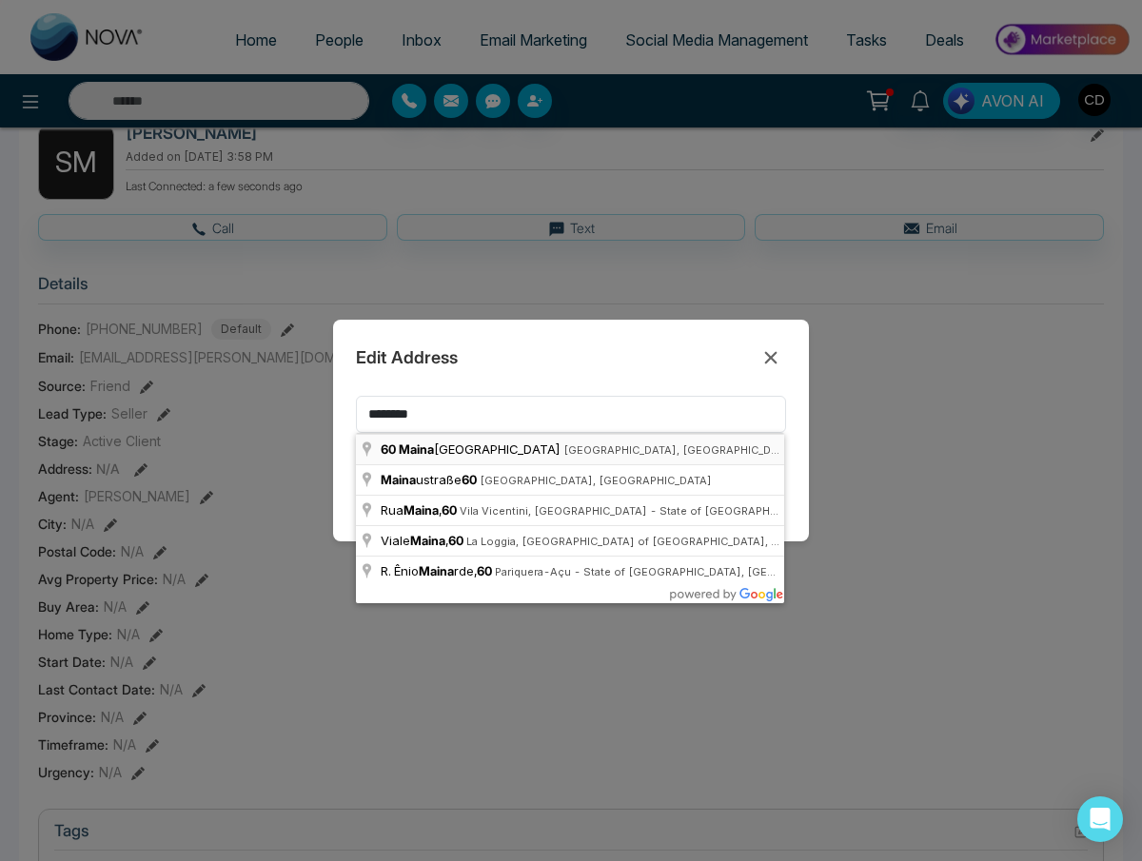
type input "**********"
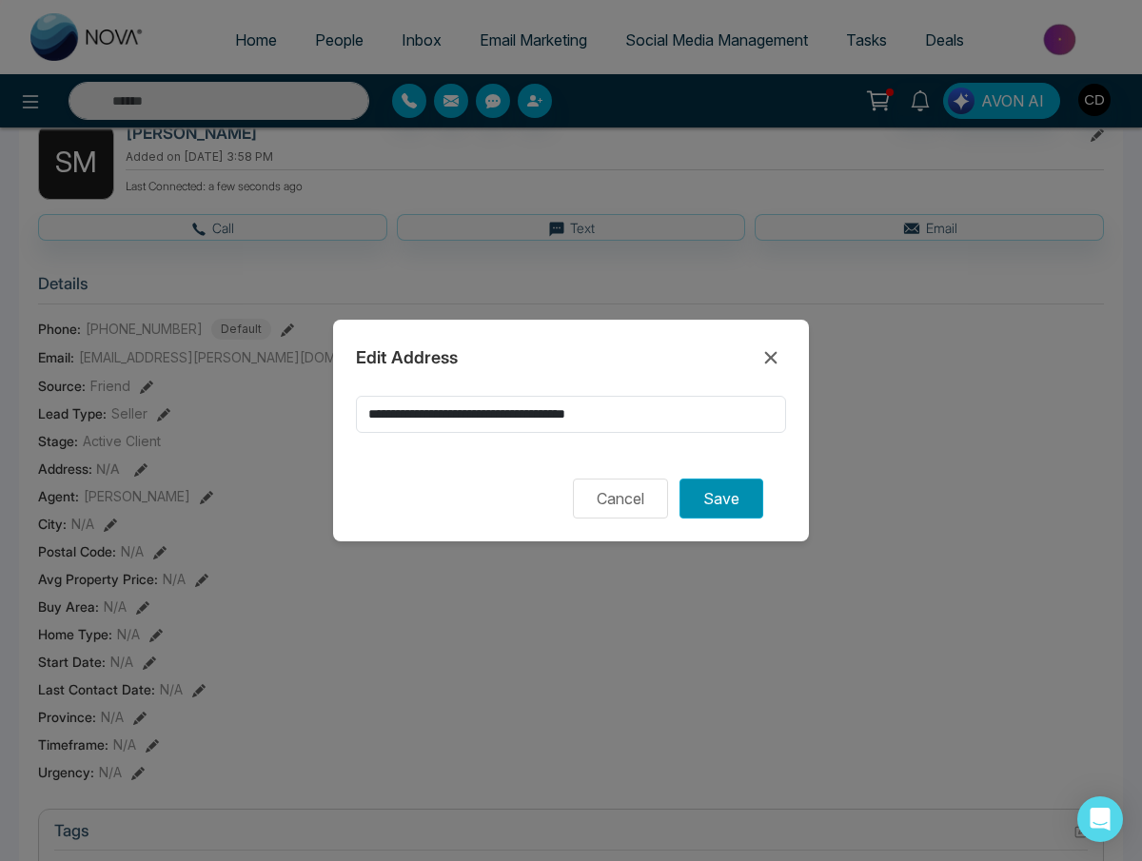
click at [725, 498] on button "Save" at bounding box center [721, 499] width 84 height 40
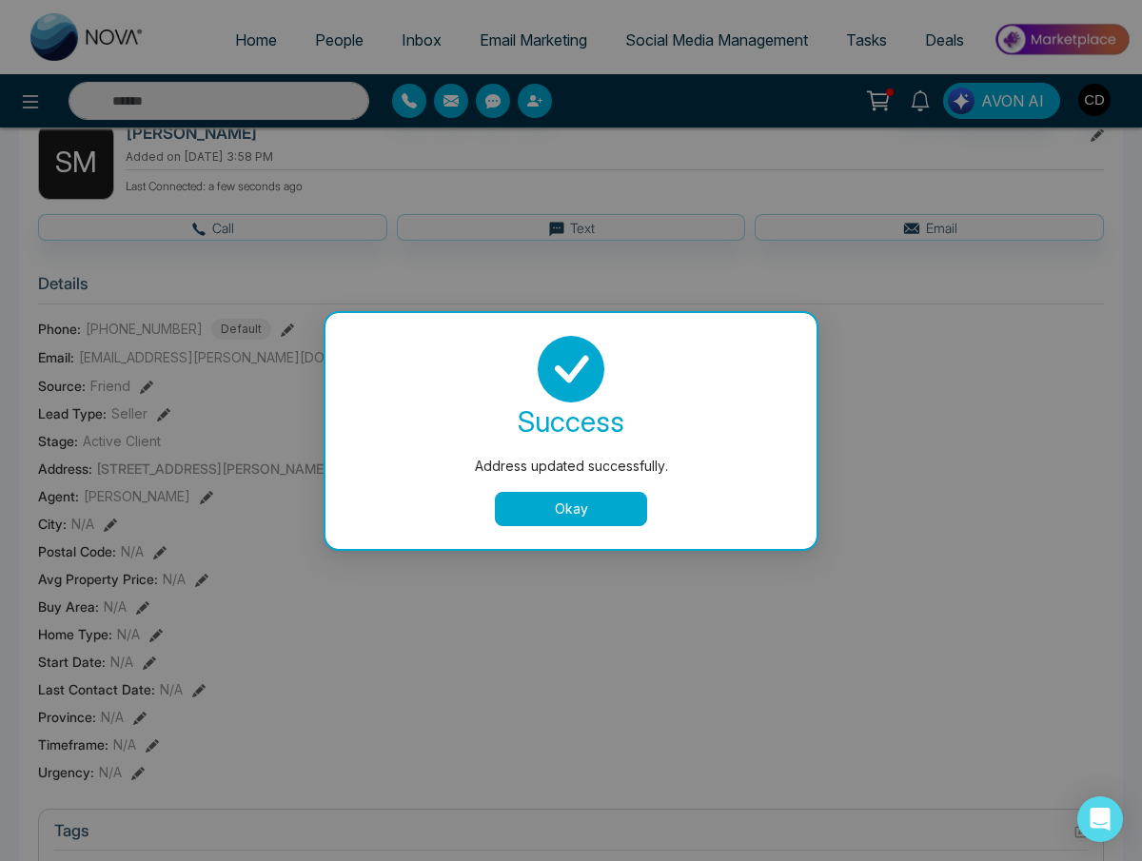
click at [550, 505] on button "Okay" at bounding box center [571, 509] width 152 height 34
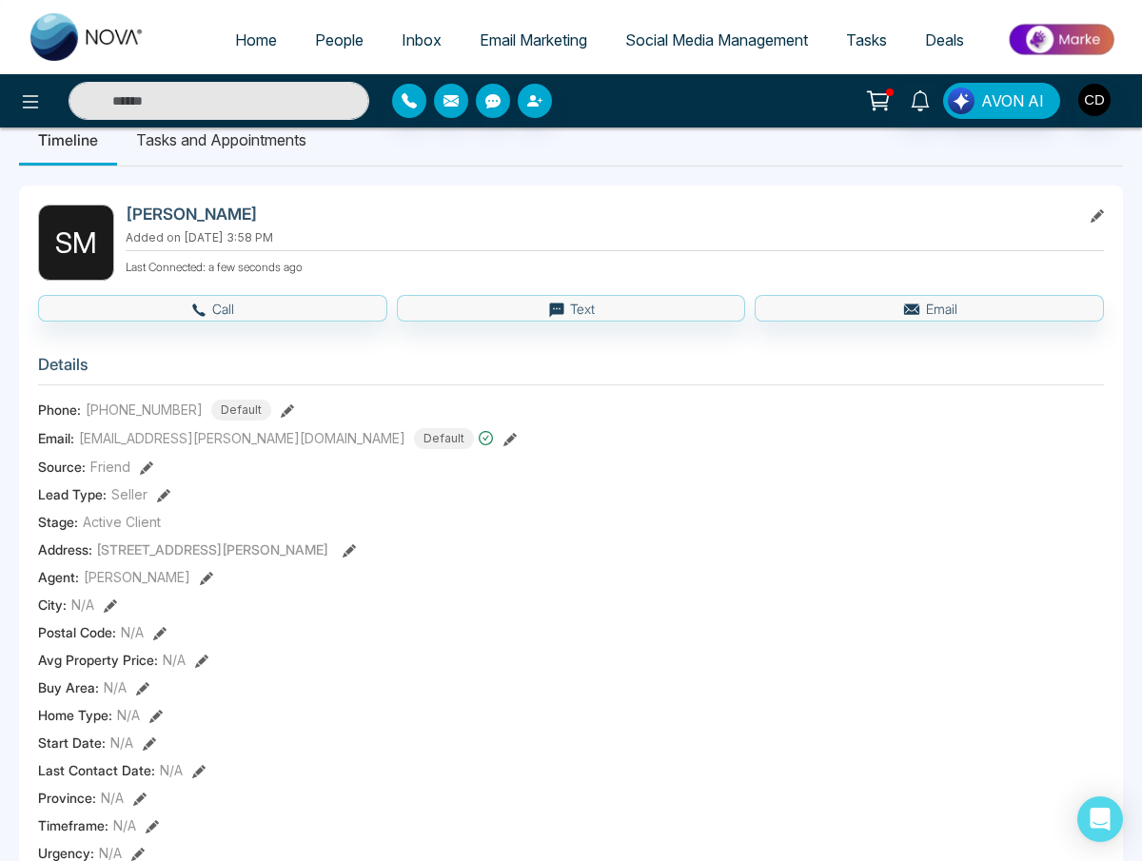
scroll to position [0, 0]
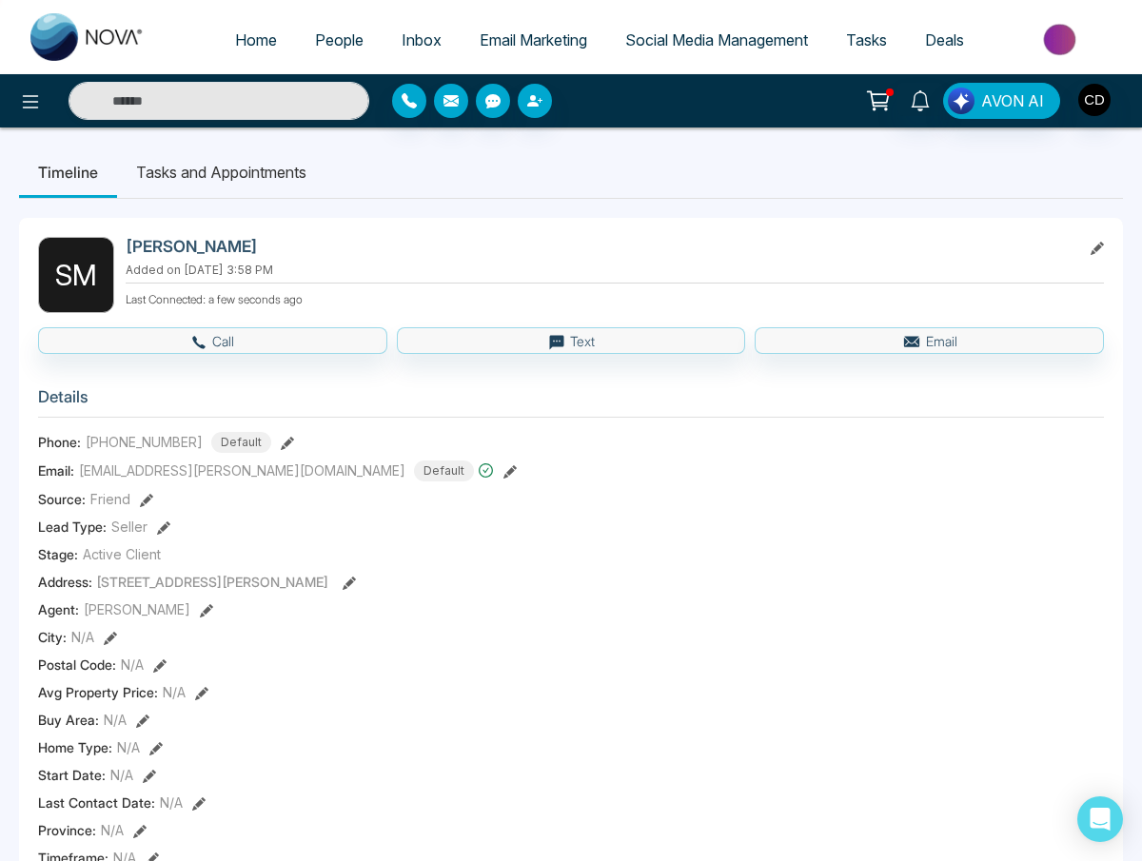
click at [233, 174] on li "Tasks and Appointments" at bounding box center [221, 172] width 208 height 51
click at [1100, 243] on icon at bounding box center [1096, 248] width 13 height 13
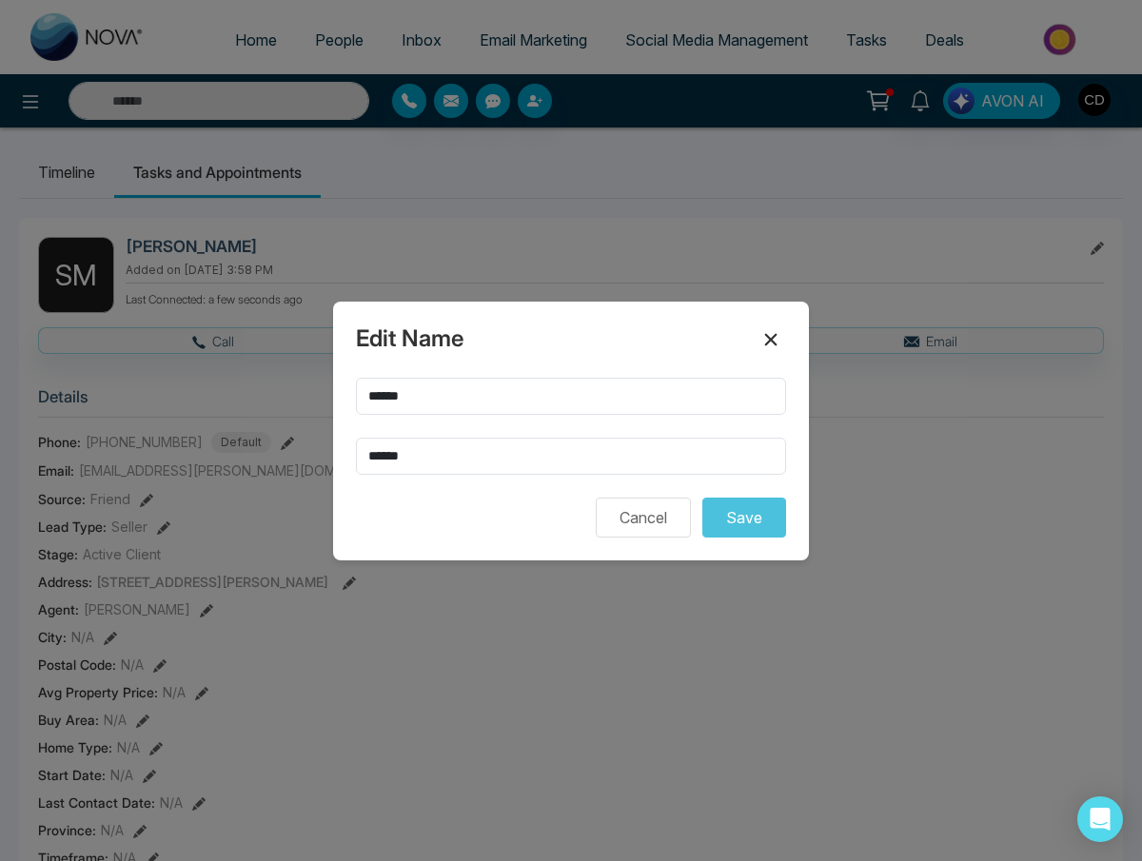
click at [770, 333] on icon at bounding box center [770, 339] width 23 height 23
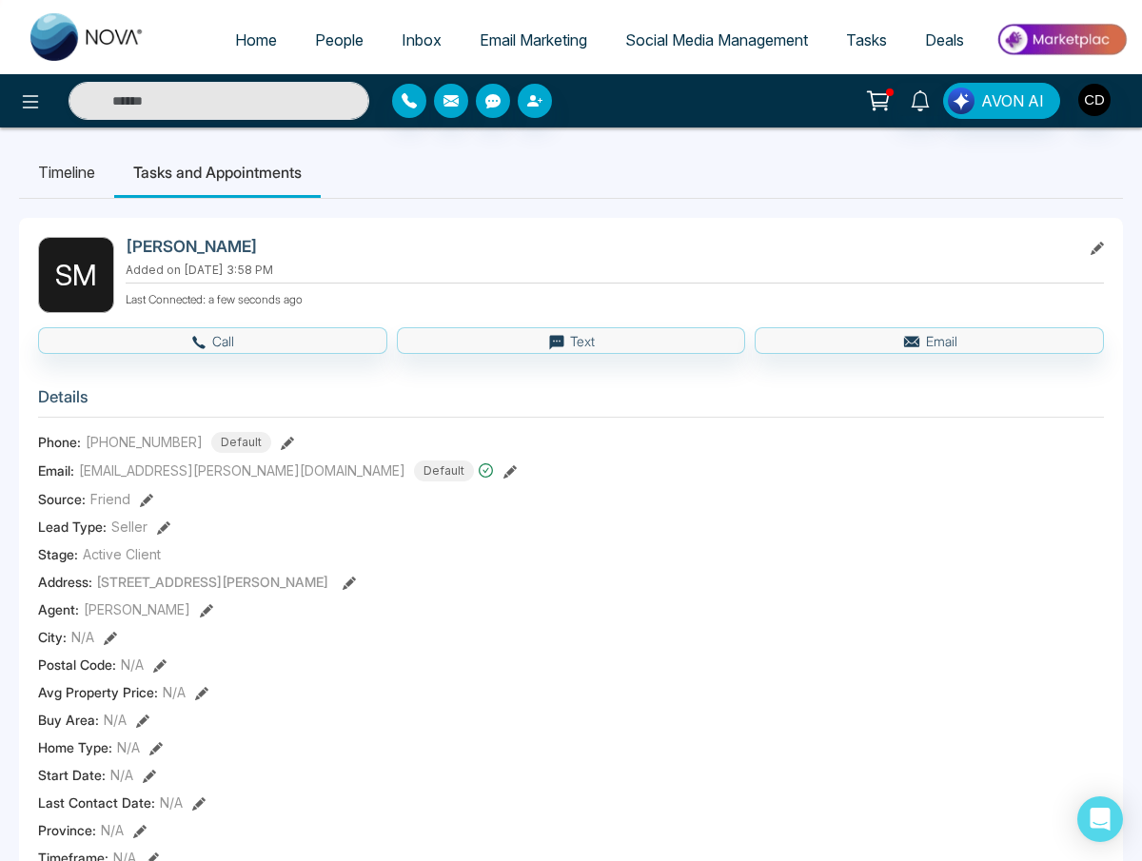
click at [237, 37] on span "Home" at bounding box center [256, 39] width 42 height 19
select select "*"
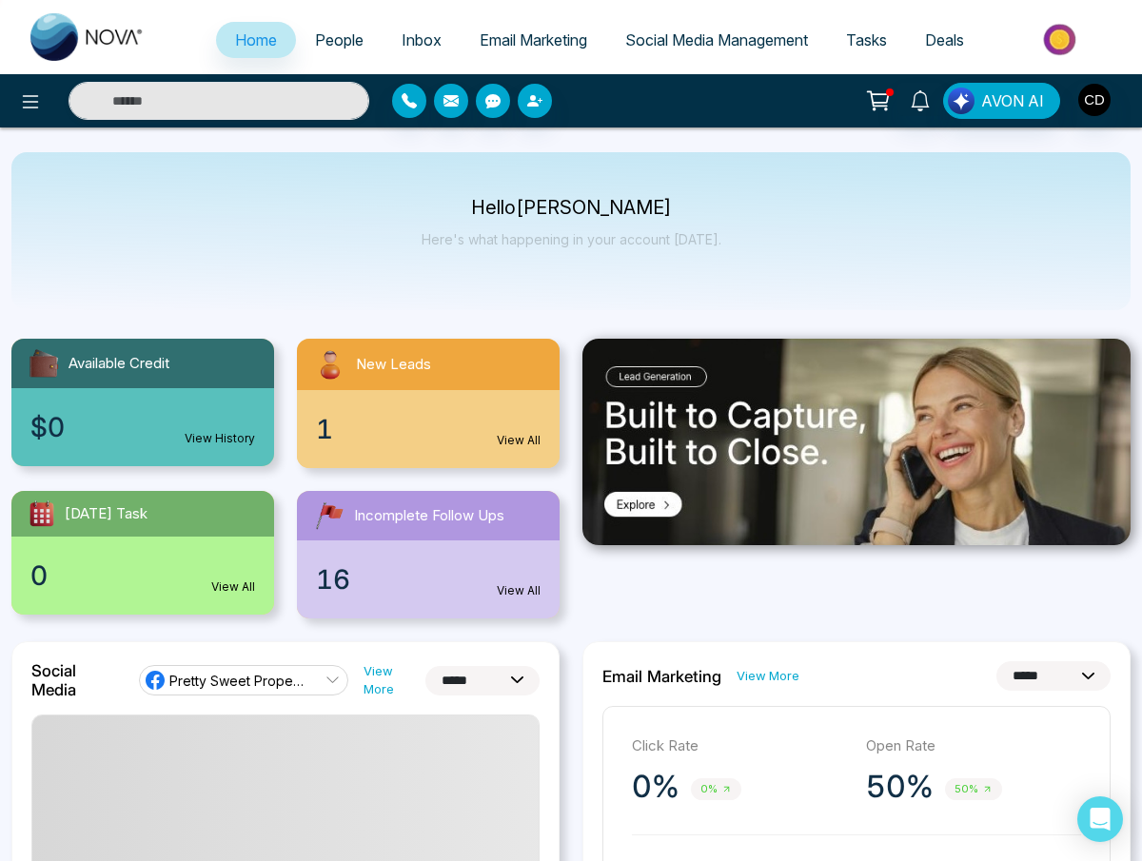
click at [520, 434] on link "View All" at bounding box center [519, 440] width 44 height 17
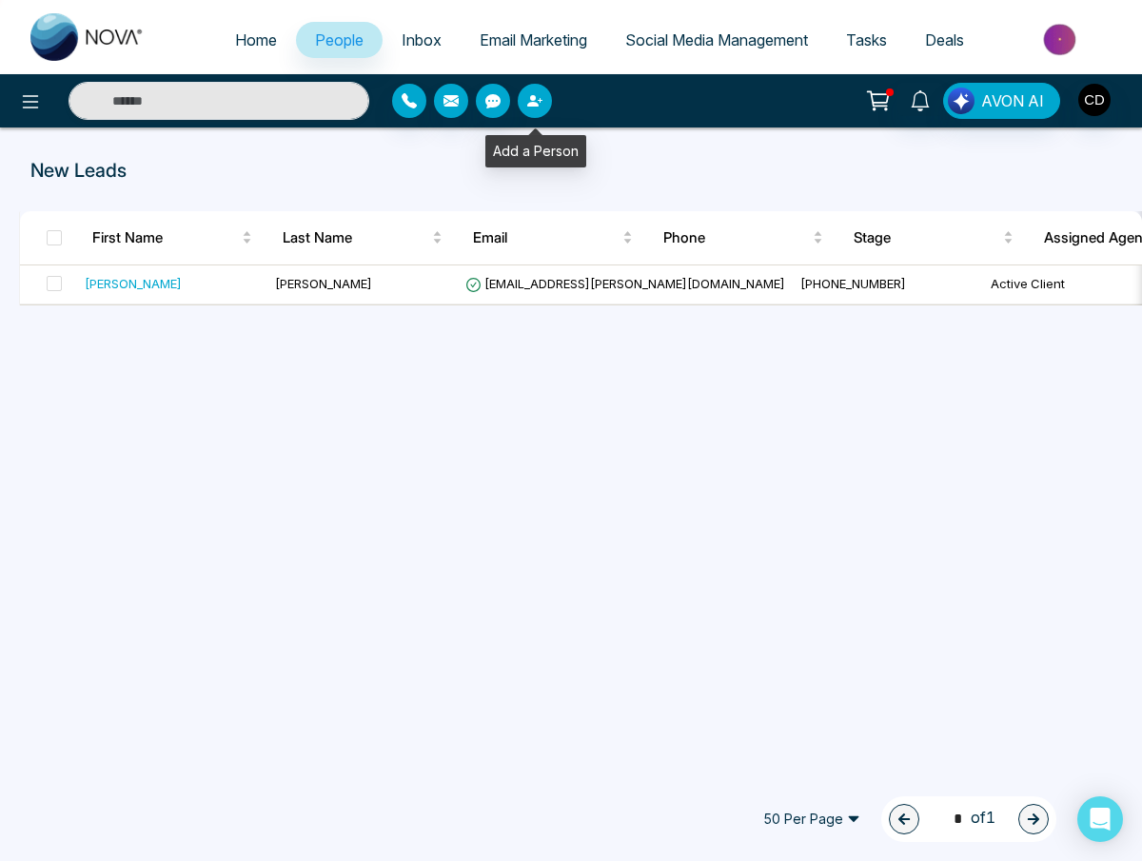
click at [536, 95] on icon "button" at bounding box center [534, 100] width 15 height 15
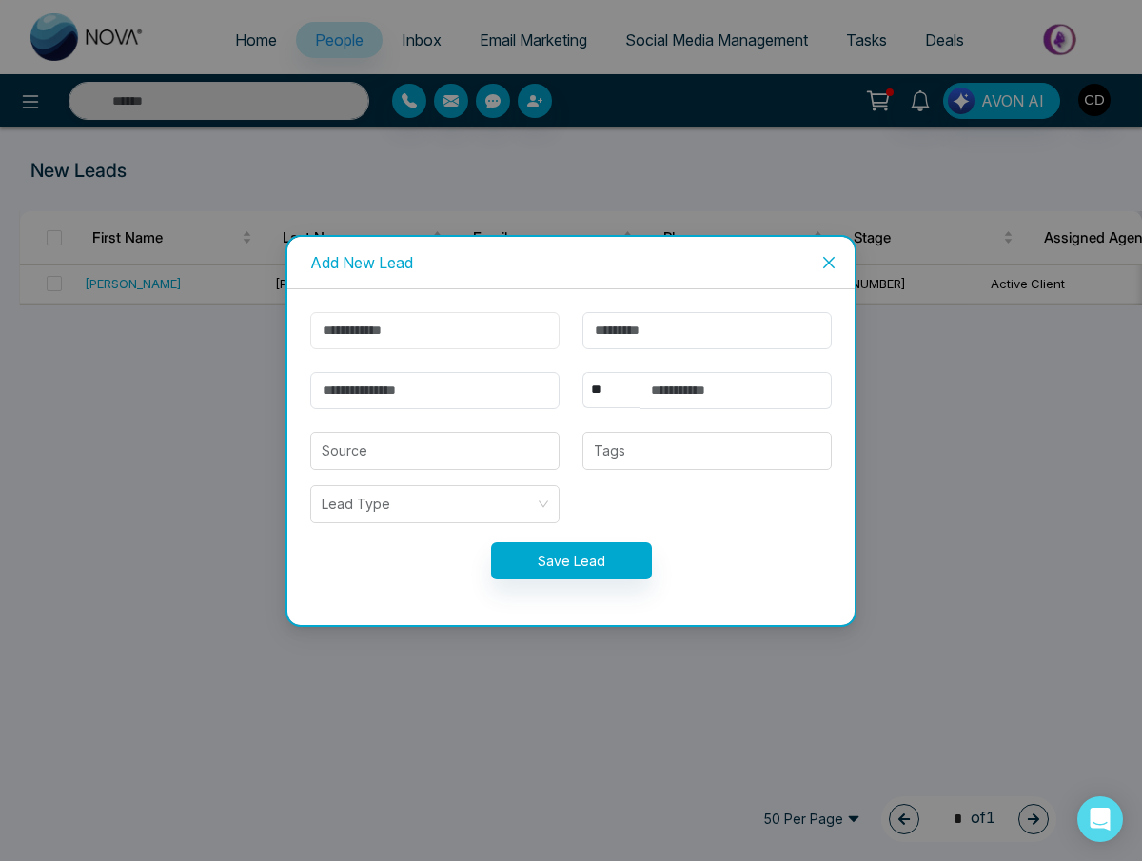
click at [435, 321] on input "text" at bounding box center [434, 330] width 249 height 37
type input "****"
type input "******"
type input "**********"
click at [643, 400] on input "text" at bounding box center [735, 390] width 192 height 37
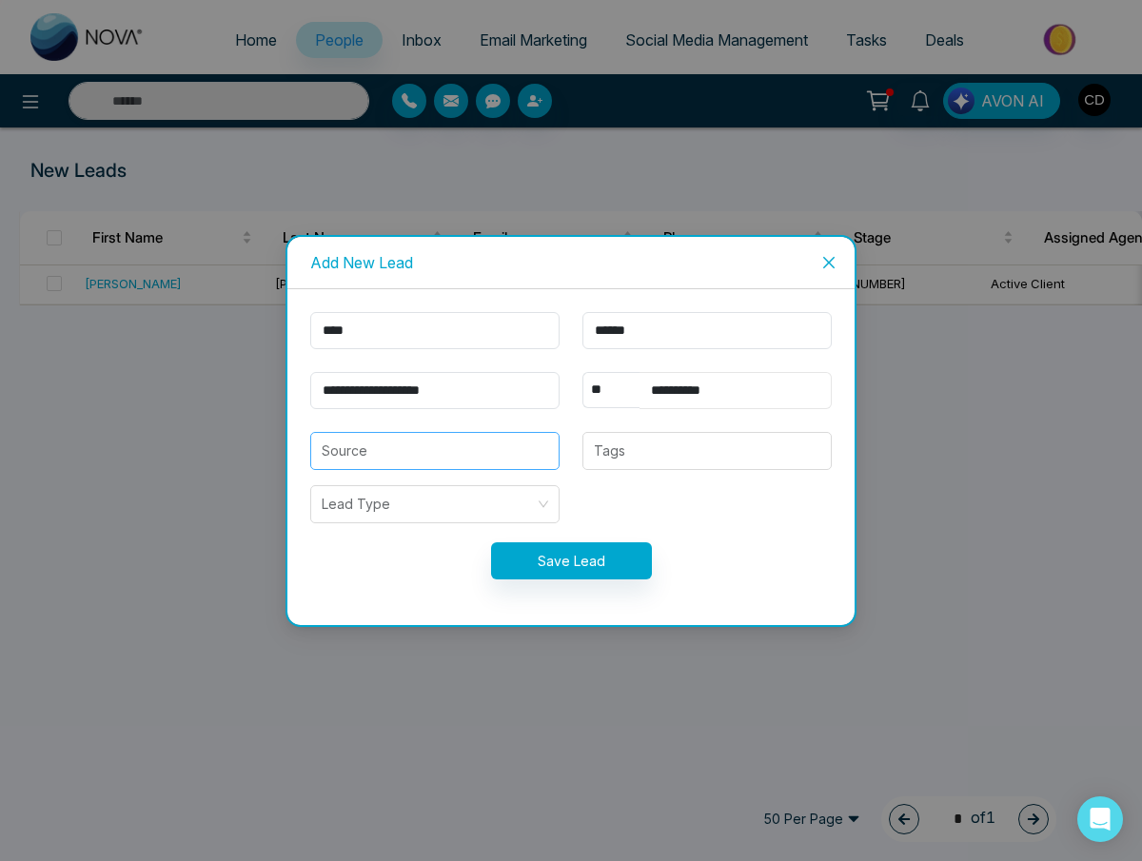
type input "**********"
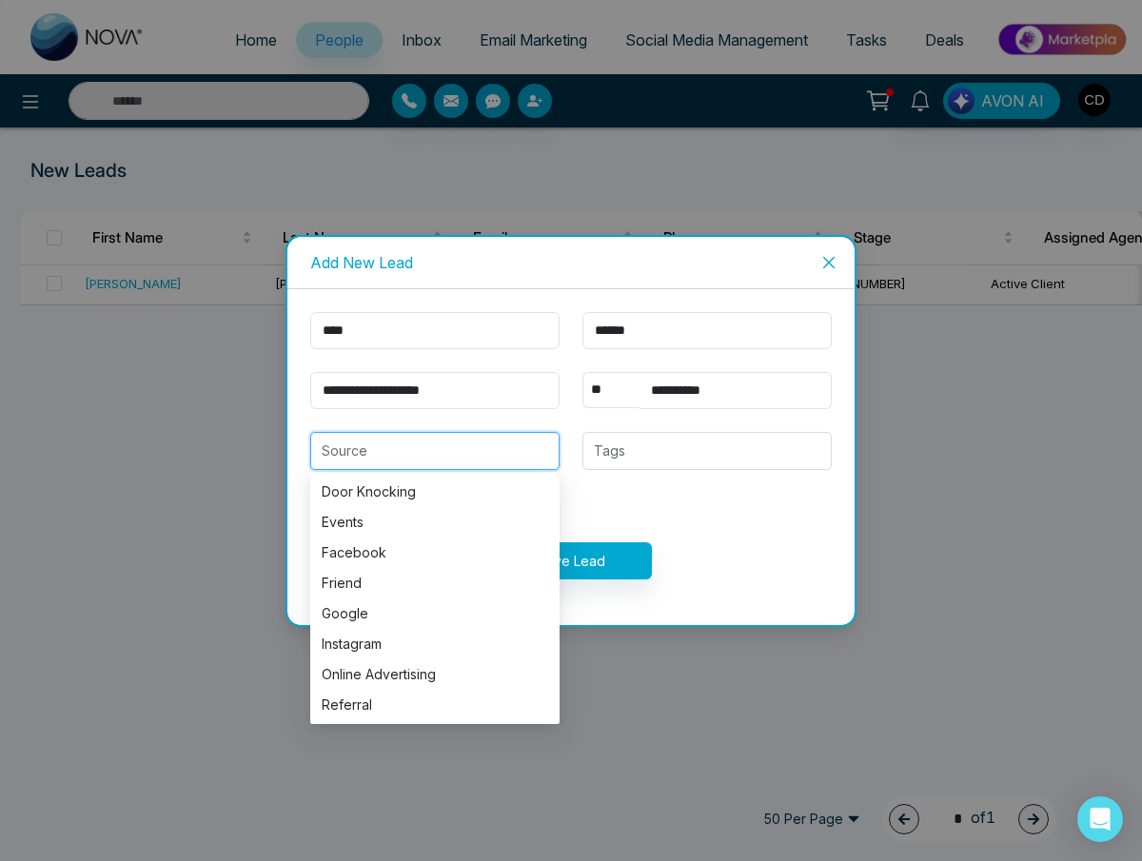
click at [447, 453] on input "search" at bounding box center [435, 451] width 226 height 36
click at [403, 577] on div "Friend" at bounding box center [435, 583] width 226 height 21
type input "******"
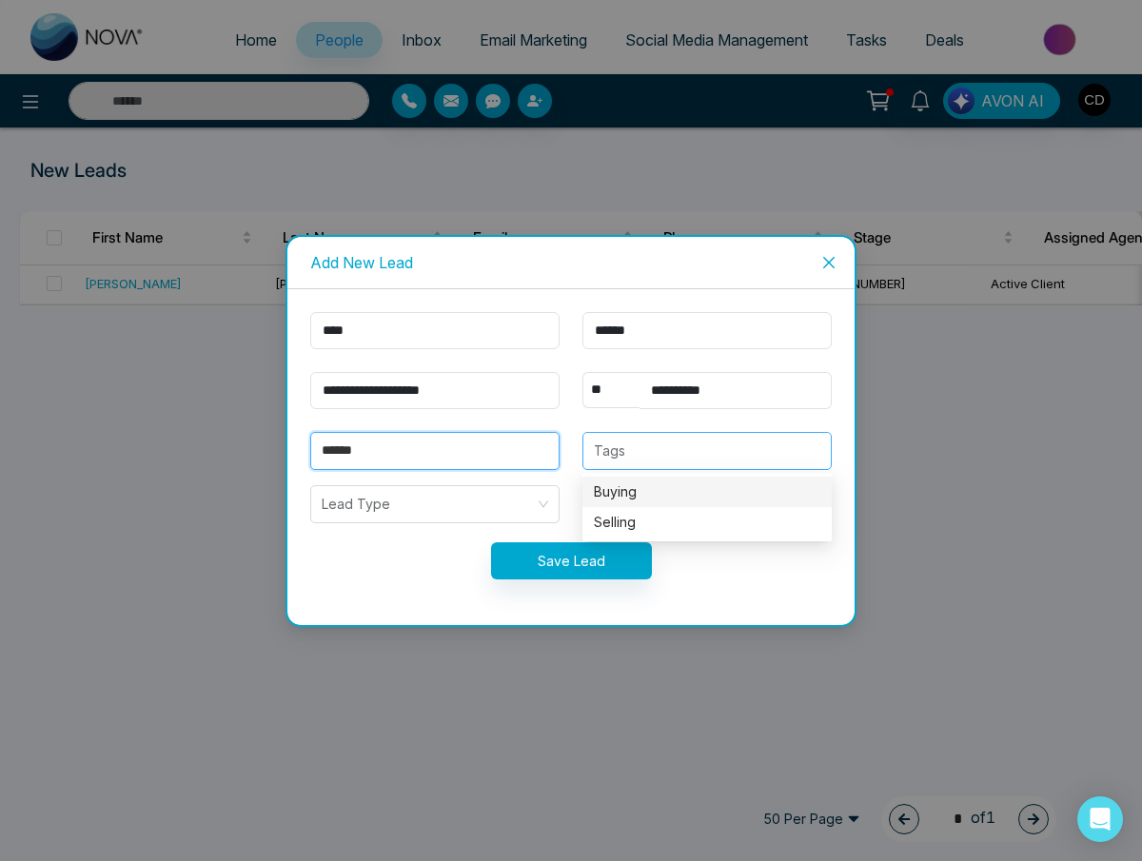
click at [618, 456] on div at bounding box center [707, 451] width 238 height 23
click at [624, 494] on div "Buying" at bounding box center [707, 491] width 226 height 21
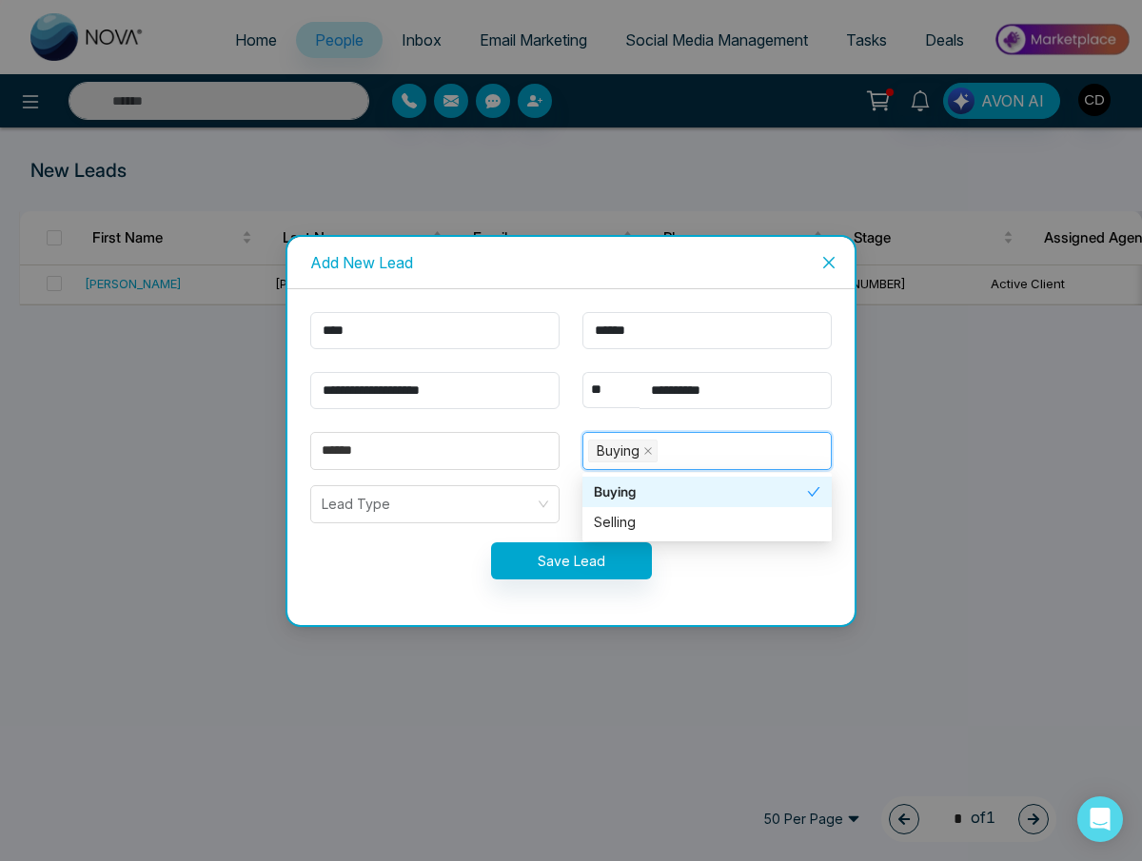
click at [694, 456] on div "Buying + 0 ..." at bounding box center [707, 451] width 238 height 27
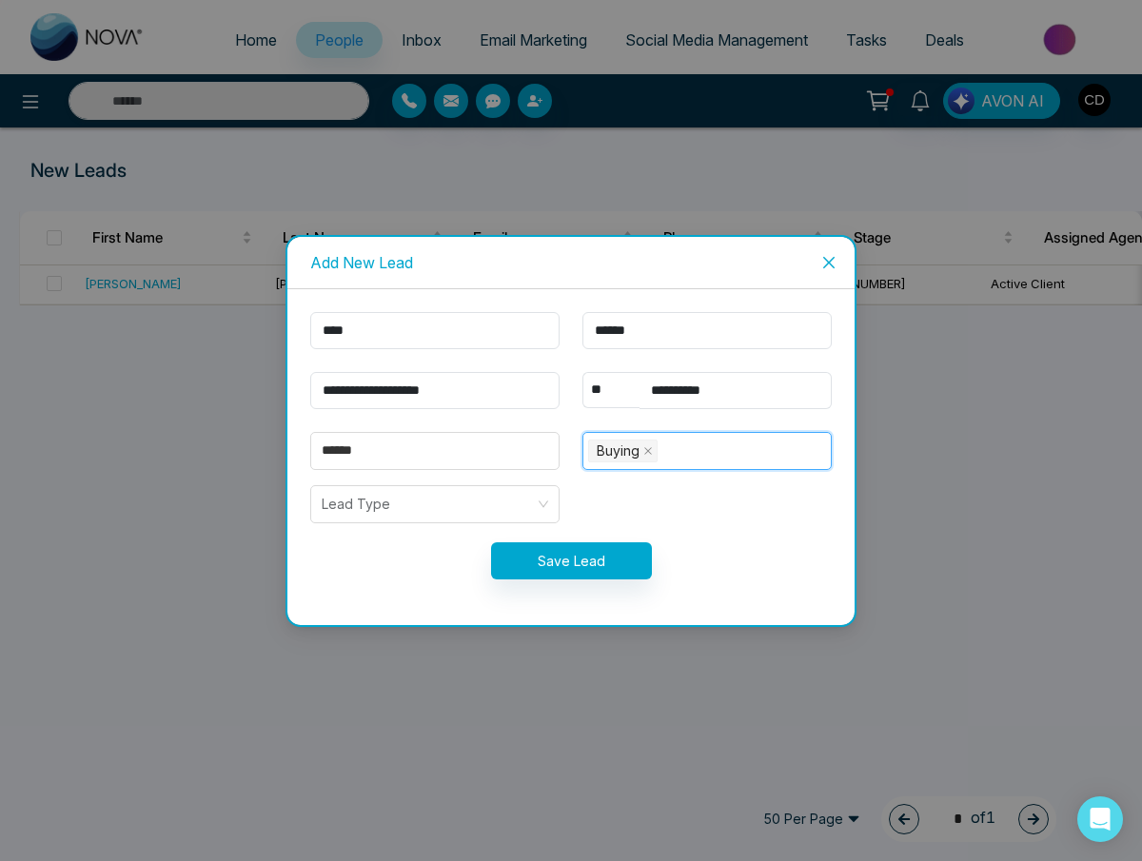
click at [694, 453] on div "Buying + 0 ..." at bounding box center [707, 451] width 238 height 27
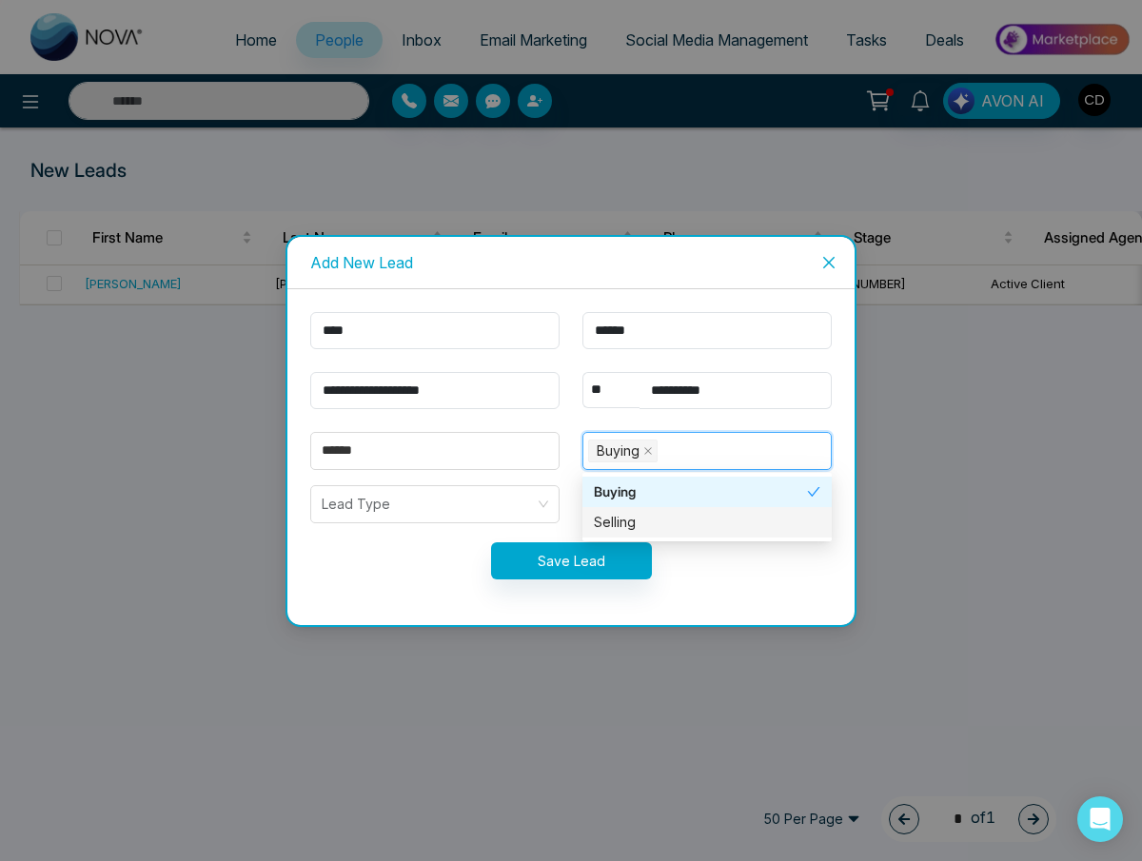
click at [624, 523] on div "Selling" at bounding box center [707, 522] width 226 height 21
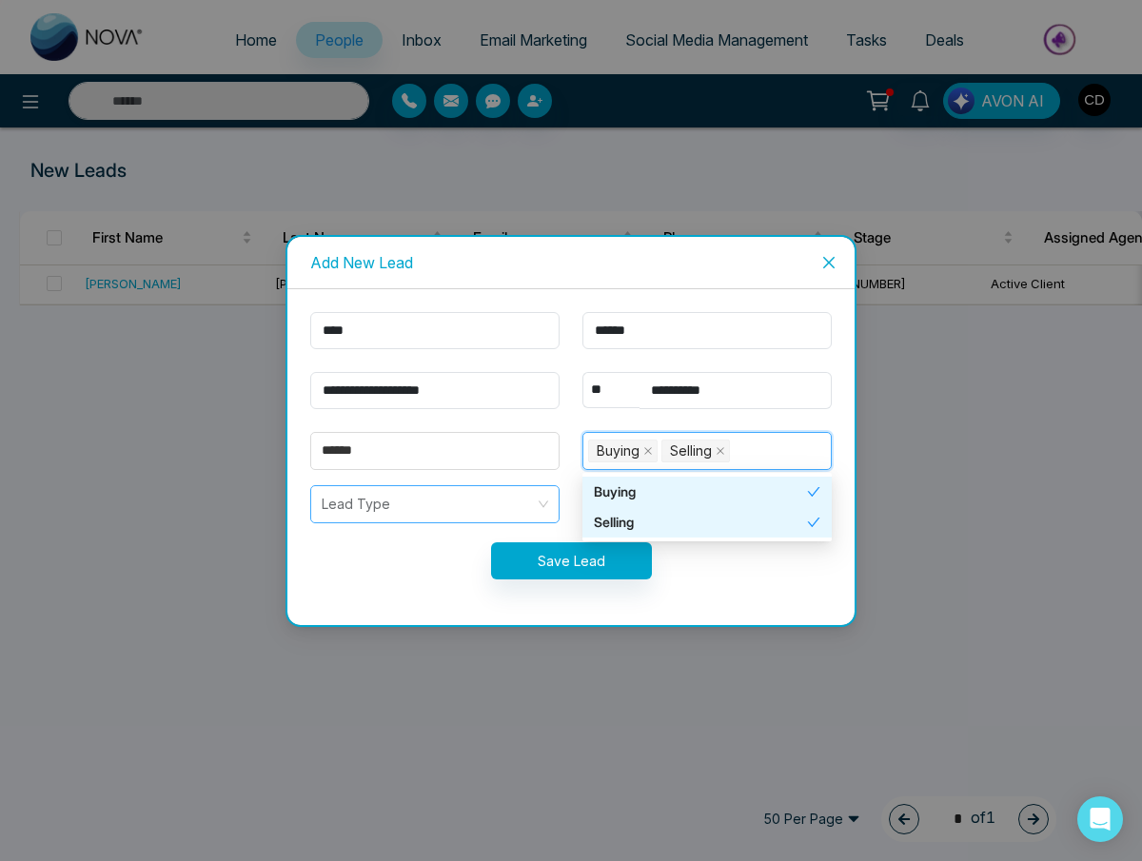
click at [542, 503] on div "Lead Type" at bounding box center [434, 504] width 249 height 38
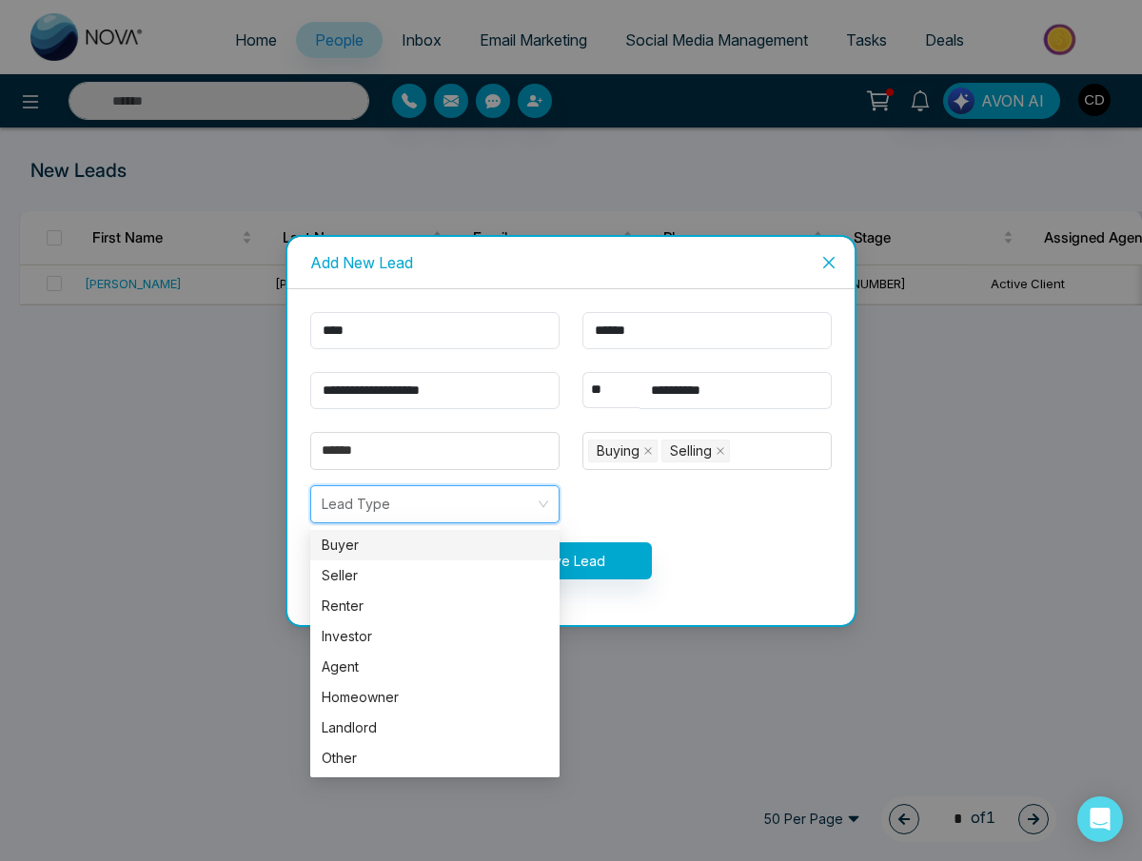
click at [496, 559] on div "Buyer" at bounding box center [434, 545] width 249 height 30
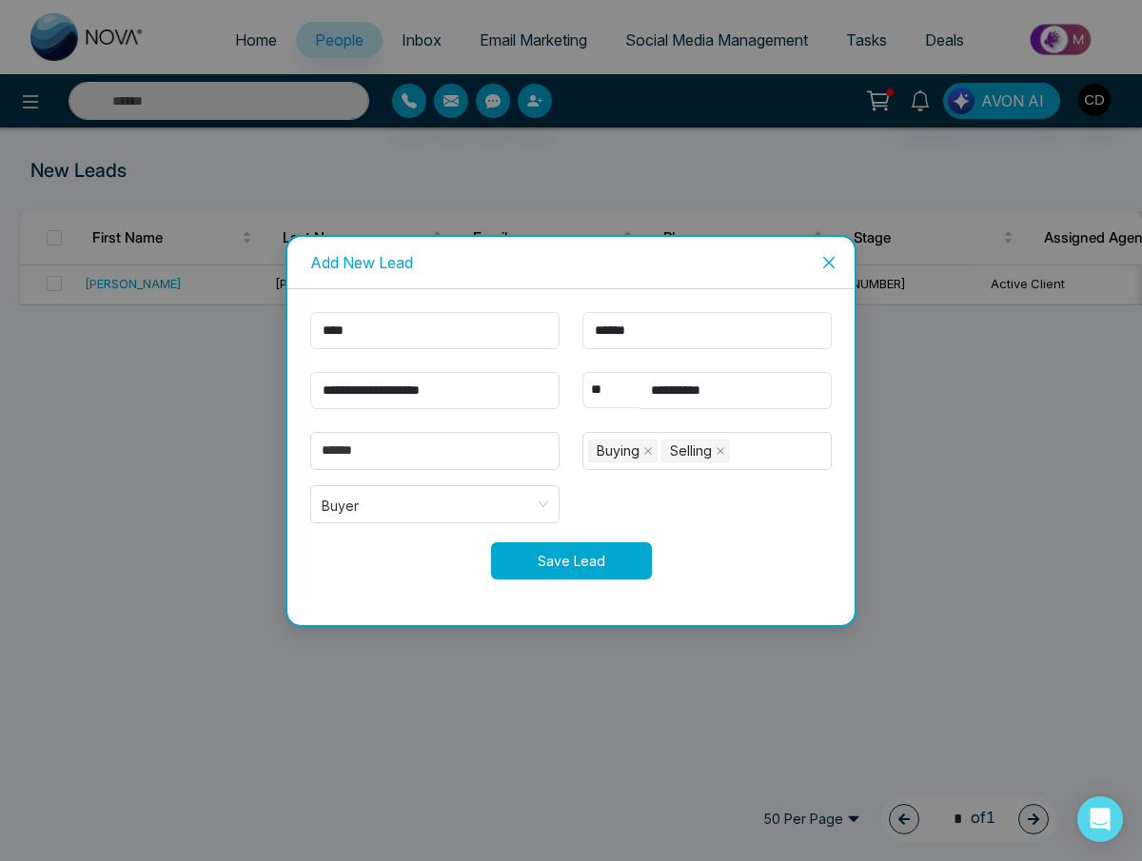
click at [592, 555] on button "Save Lead" at bounding box center [571, 560] width 161 height 37
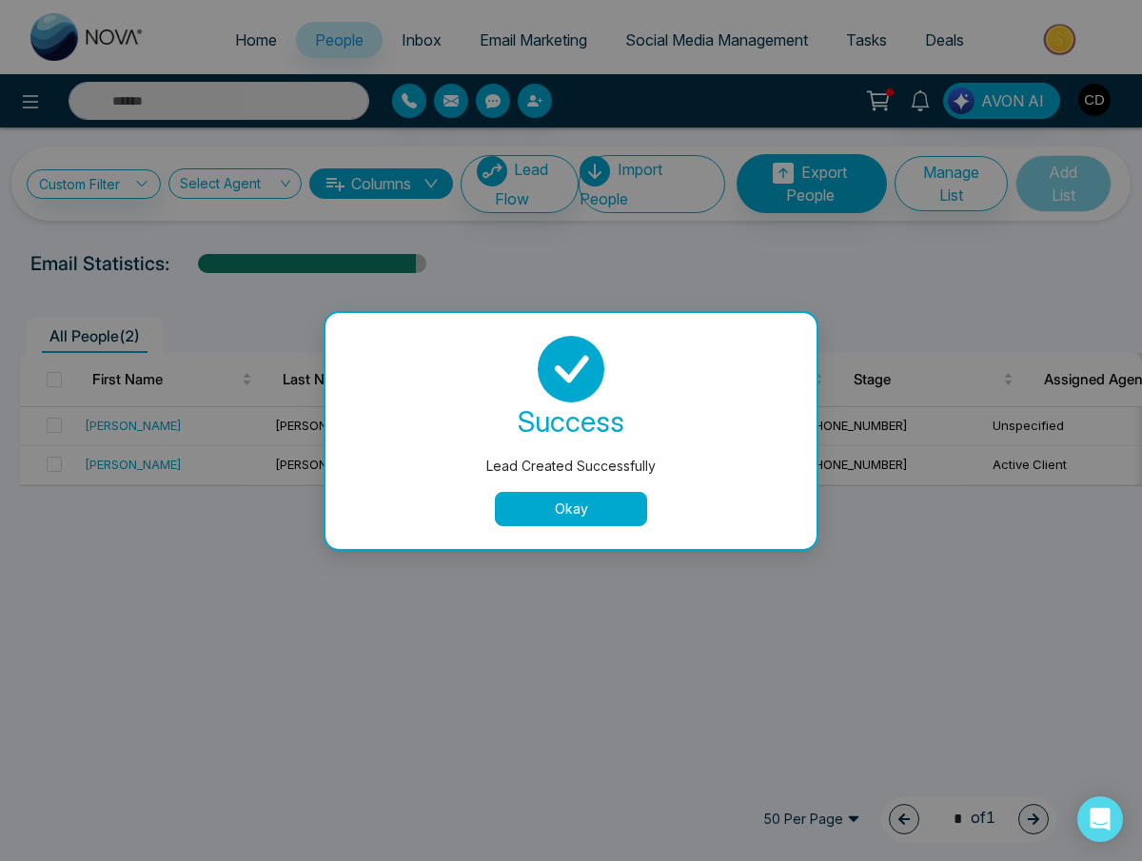
click at [575, 511] on button "Okay" at bounding box center [571, 509] width 152 height 34
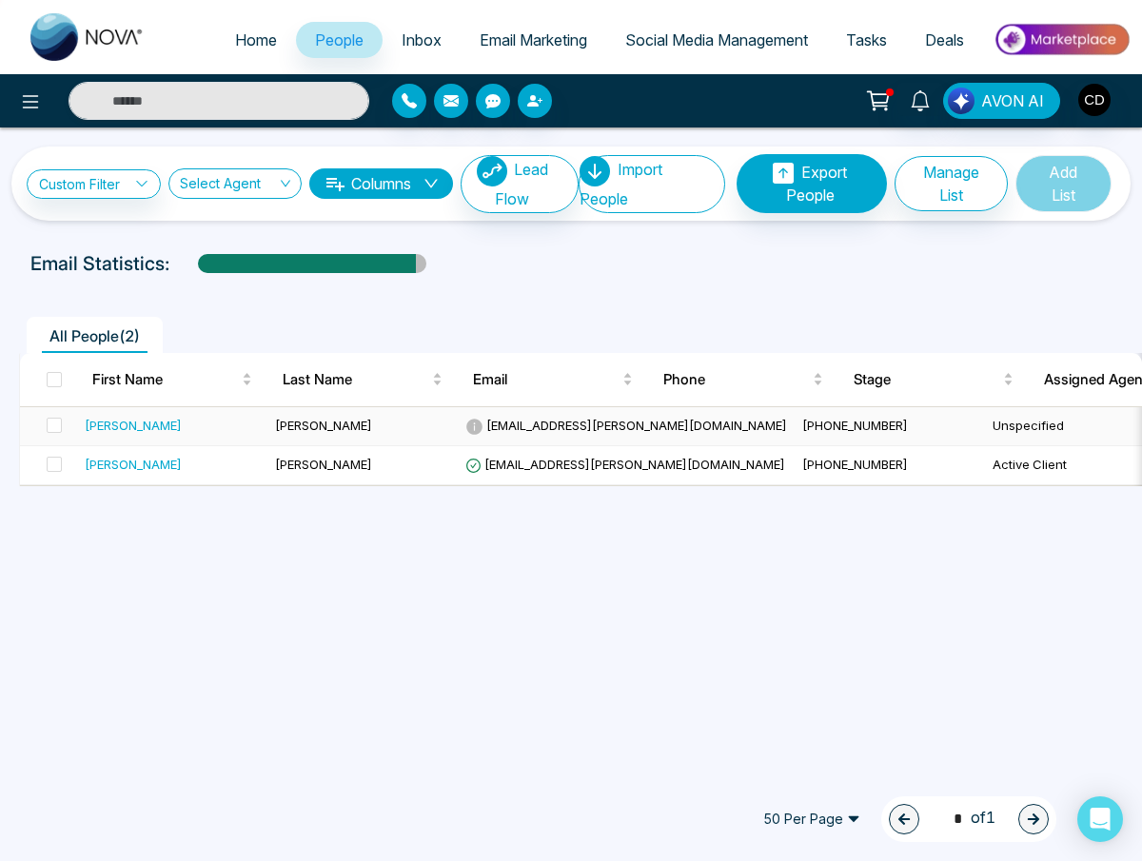
click at [802, 419] on span "[PHONE_NUMBER]" at bounding box center [855, 425] width 106 height 15
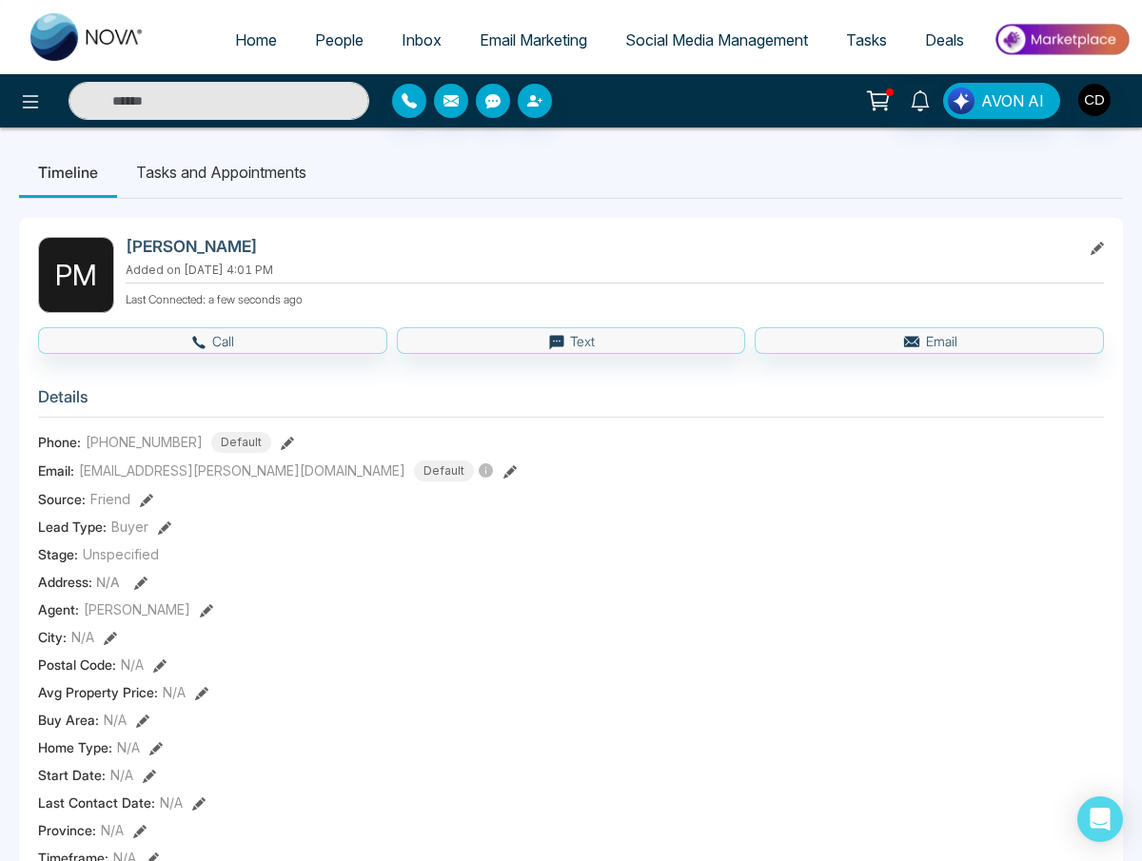
click at [281, 437] on icon at bounding box center [287, 443] width 13 height 13
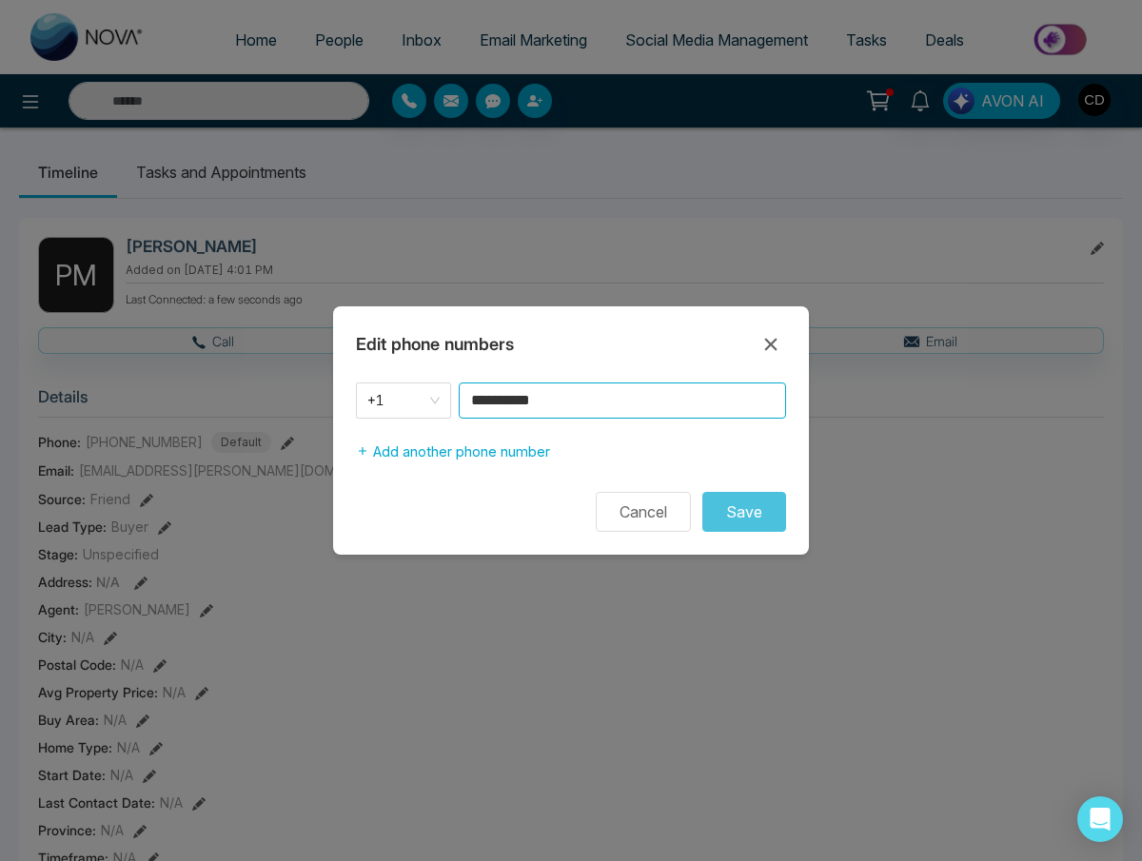
click at [635, 399] on input "**********" at bounding box center [622, 400] width 327 height 36
type input "**********"
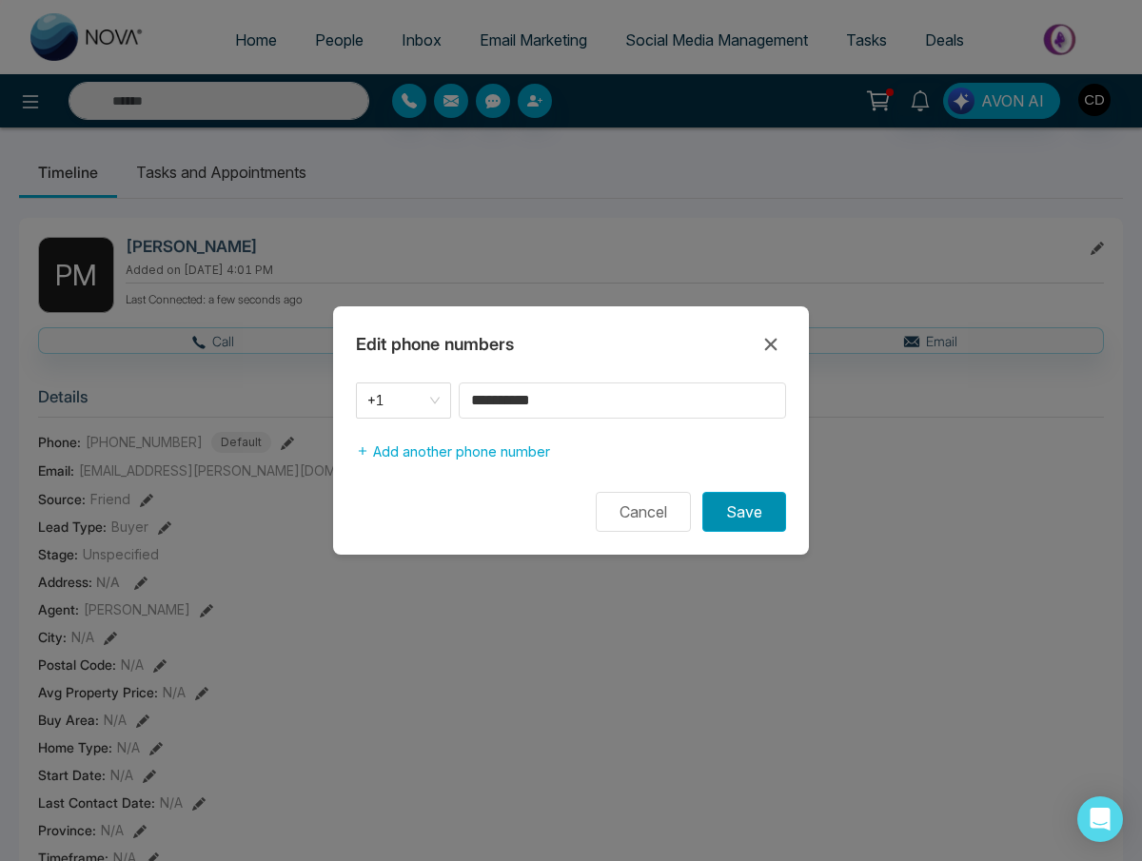
click at [753, 507] on button "Save" at bounding box center [744, 512] width 84 height 40
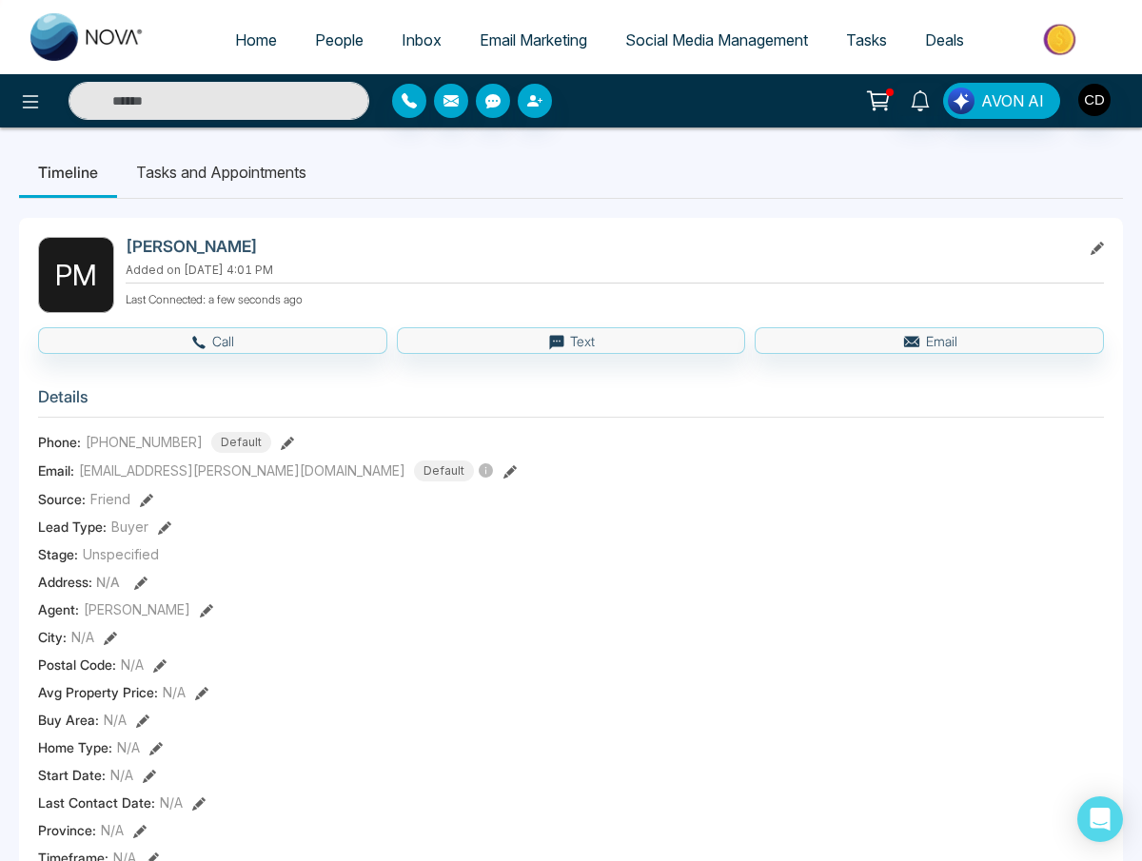
click at [508, 616] on div "Agent: [PERSON_NAME]" at bounding box center [571, 609] width 1066 height 20
click at [206, 163] on li "Tasks and Appointments" at bounding box center [221, 172] width 208 height 51
click at [227, 172] on li "Tasks and Appointments" at bounding box center [217, 172] width 206 height 51
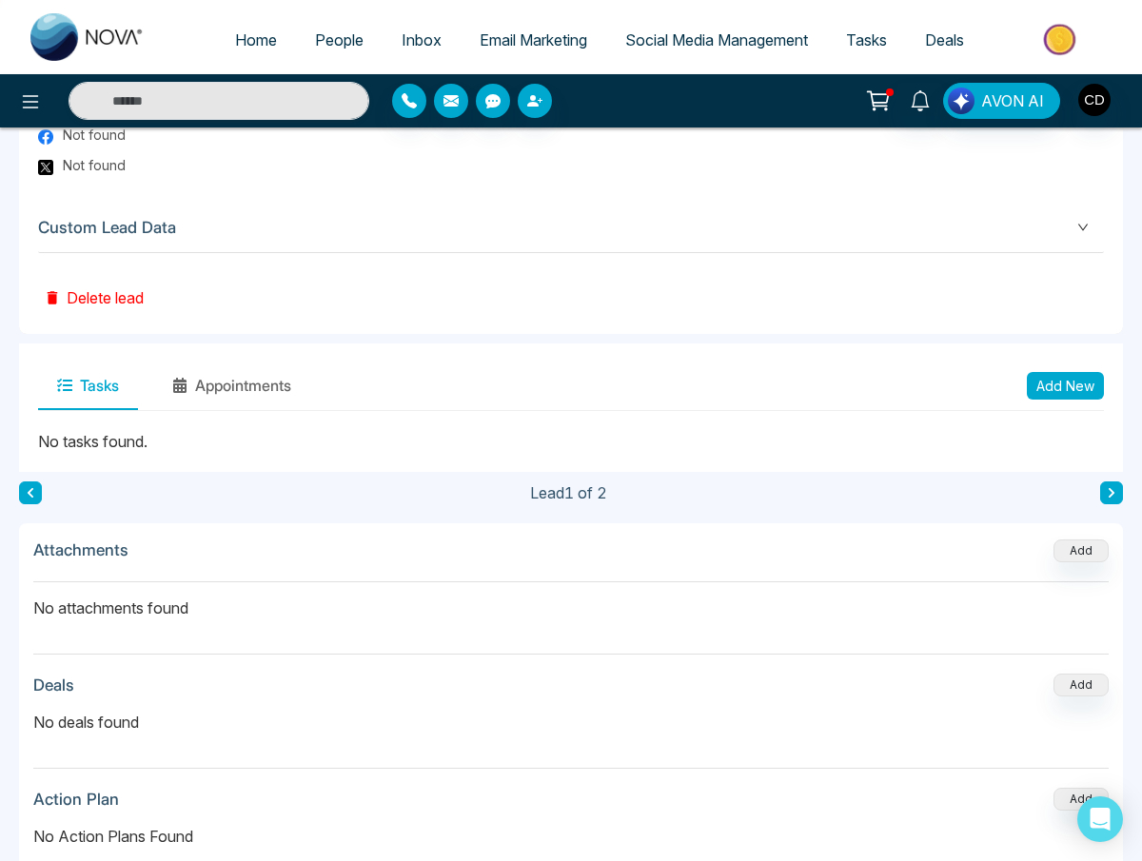
scroll to position [1220, 0]
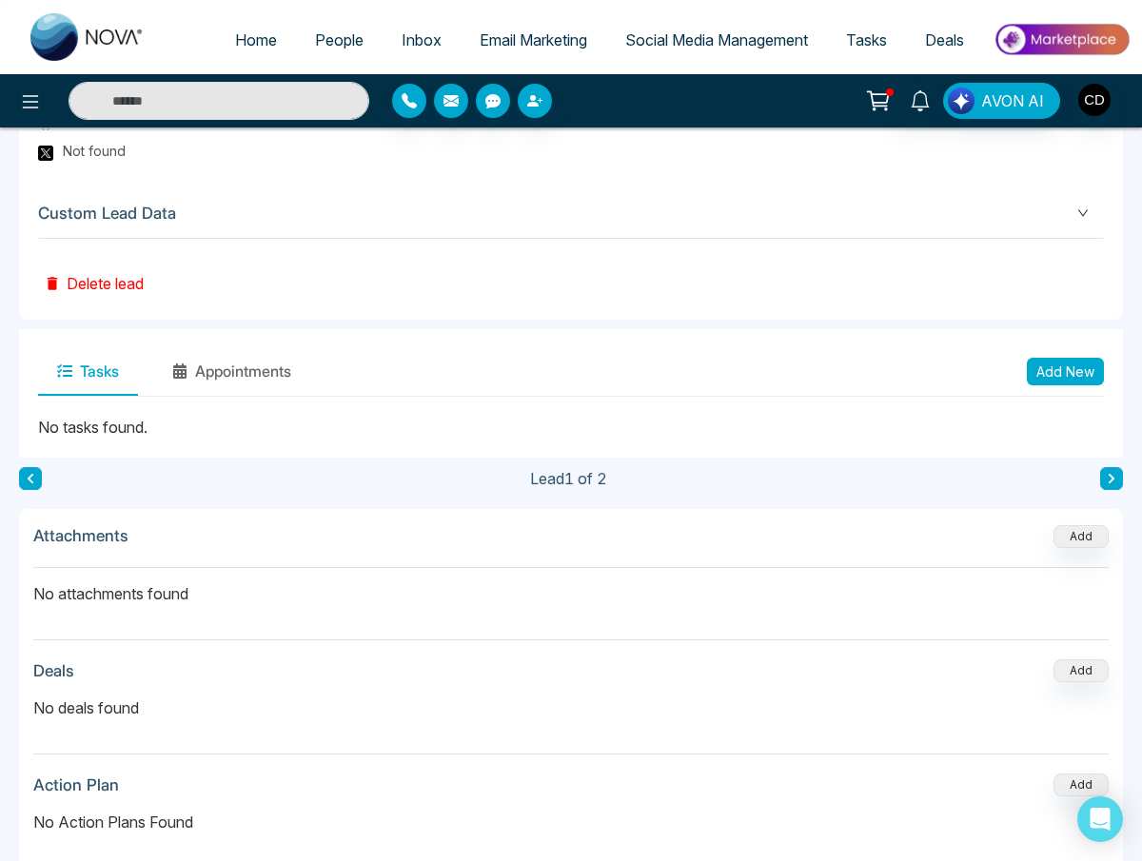
click at [1072, 366] on button "Add New" at bounding box center [1065, 372] width 77 height 28
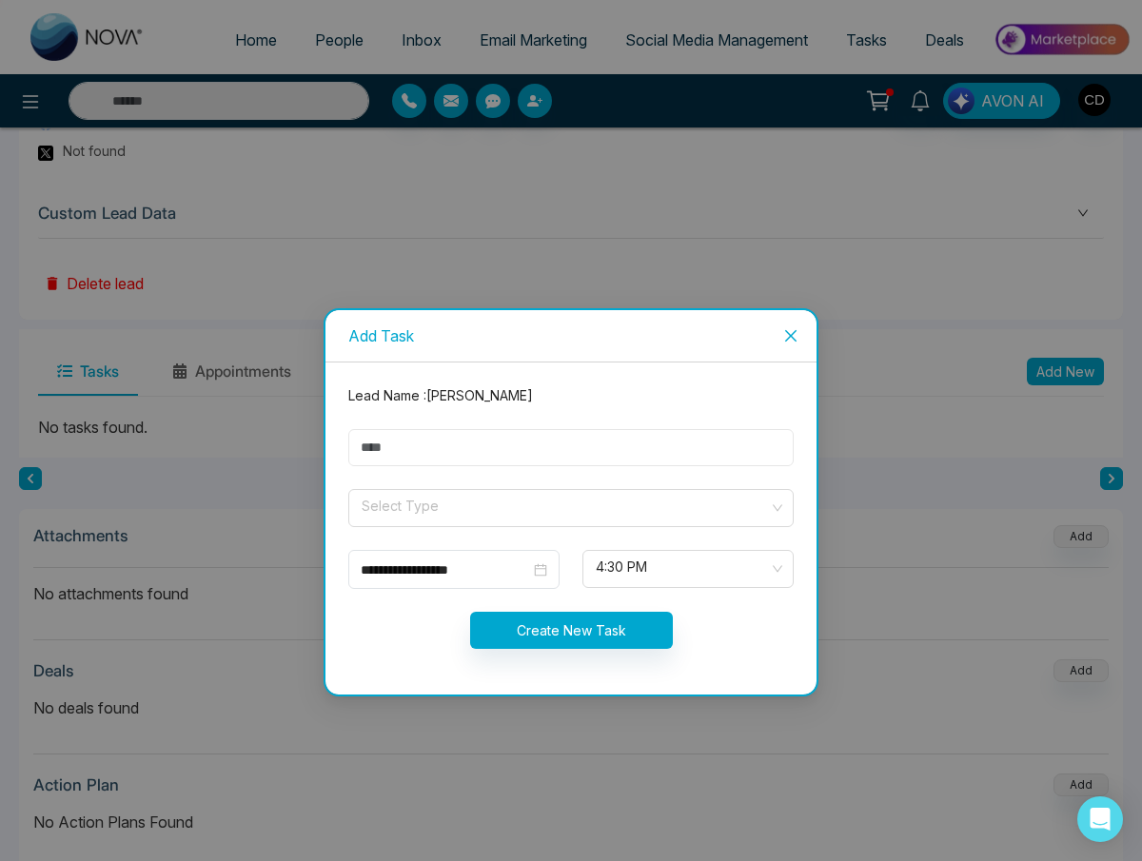
click at [658, 461] on input "text" at bounding box center [570, 447] width 445 height 37
click at [786, 336] on icon "close" at bounding box center [790, 335] width 15 height 15
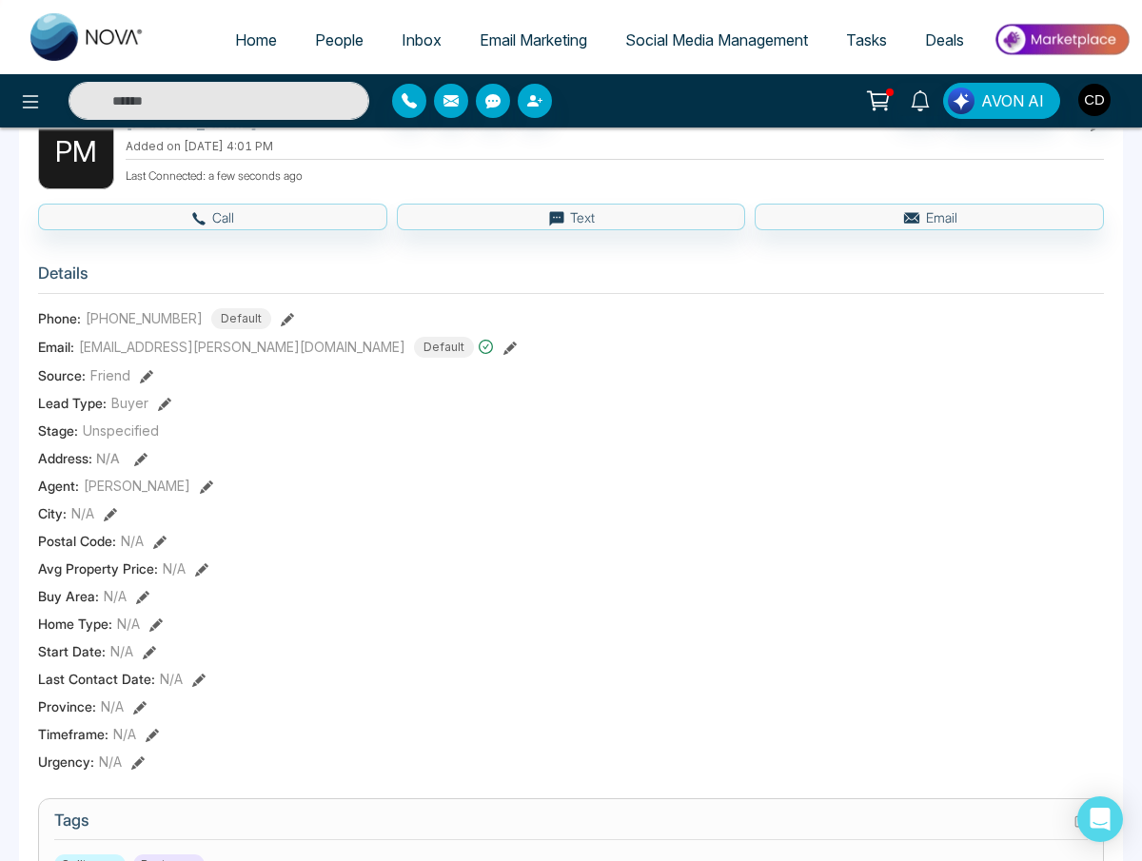
scroll to position [0, 0]
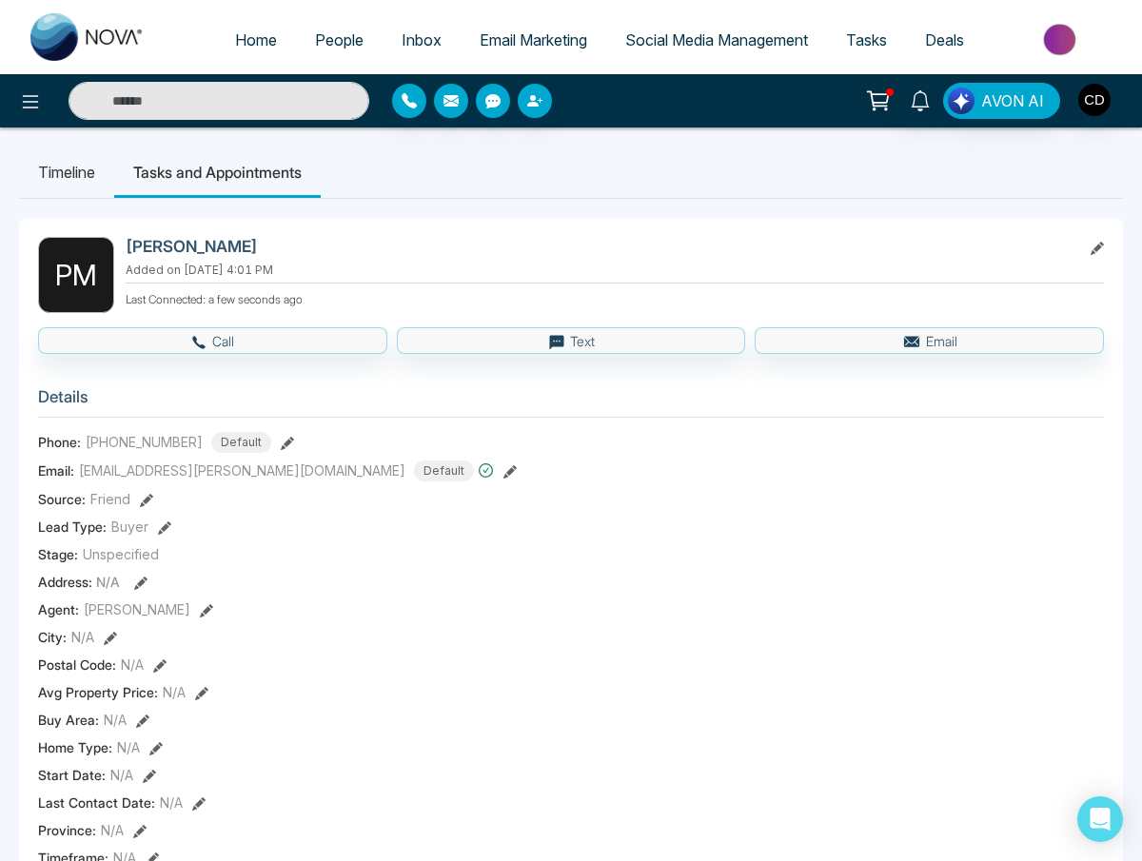
click at [248, 32] on span "Home" at bounding box center [256, 39] width 42 height 19
select select "*"
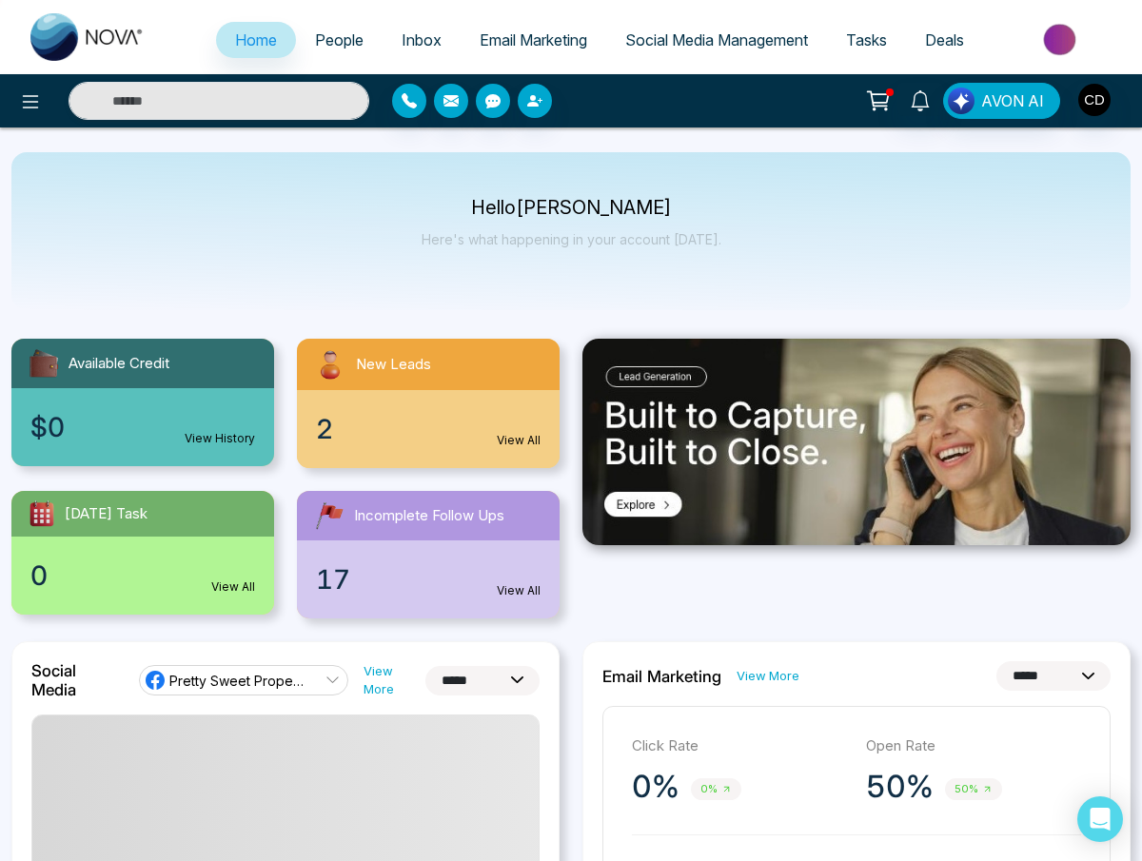
click at [508, 589] on link "View All" at bounding box center [519, 590] width 44 height 17
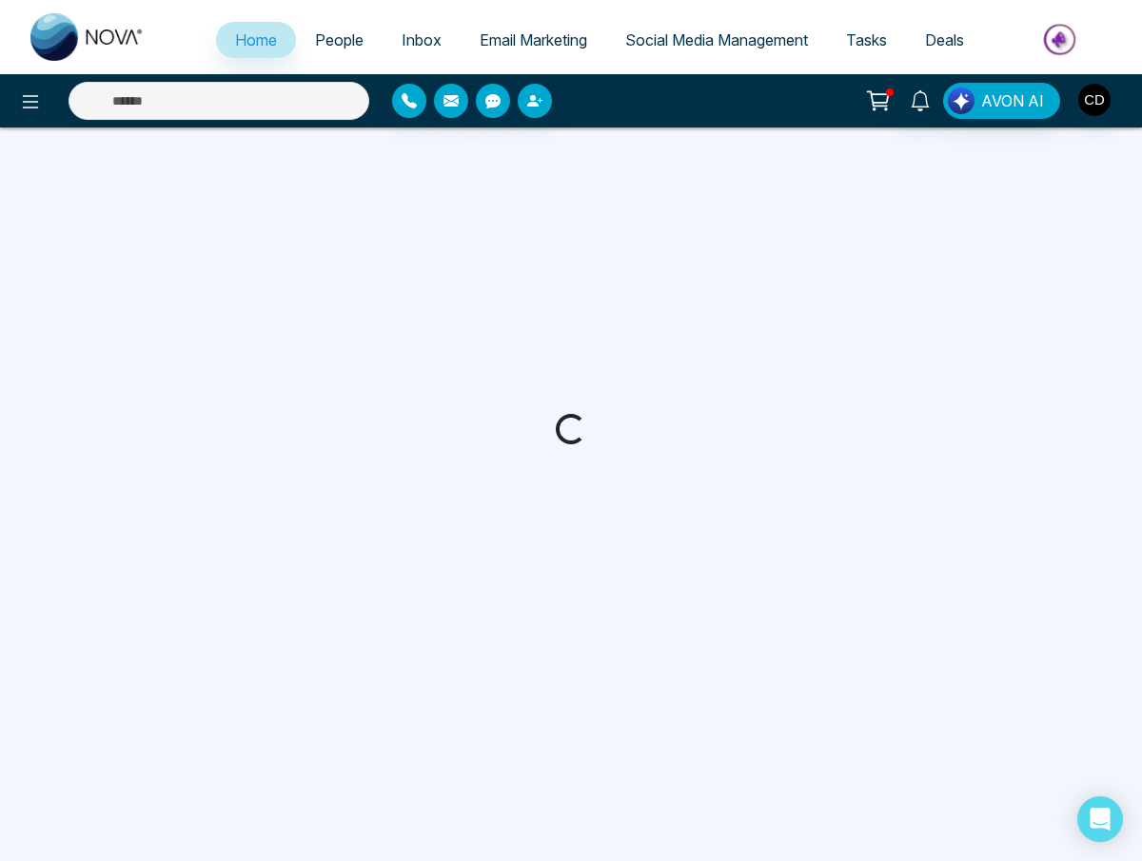
select select "*"
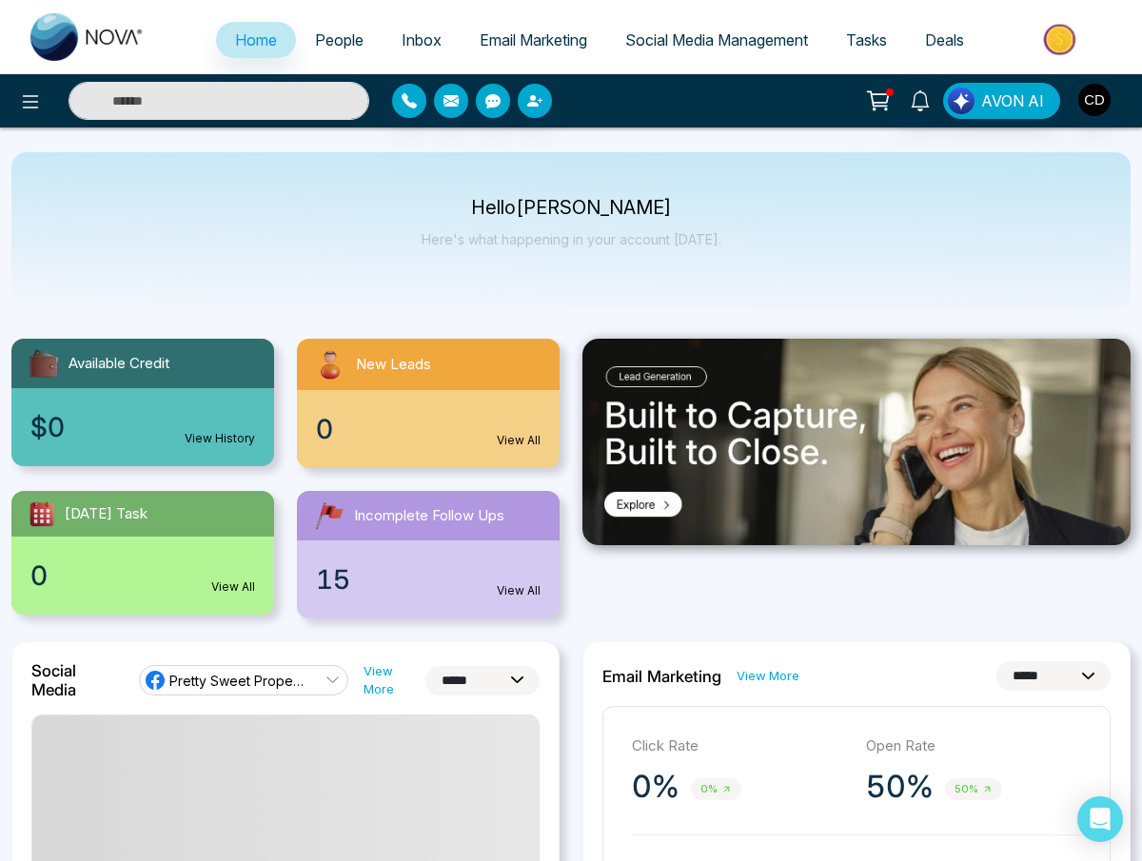
click at [755, 183] on div "Hello Cathie Decicco Here's what happening in your account today." at bounding box center [570, 231] width 1119 height 158
